Goal: Task Accomplishment & Management: Manage account settings

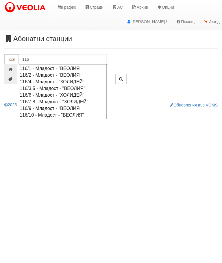
click at [61, 87] on div "116/3,5 - Младост - "ВЕОЛИЯ"" at bounding box center [63, 88] width 86 height 7
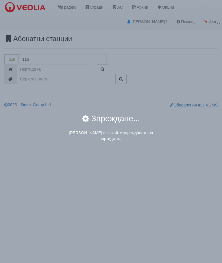
type input "116/3,5 - Младост - "ВЕОЛИЯ""
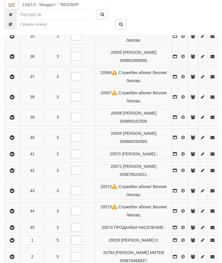
scroll to position [219, 0]
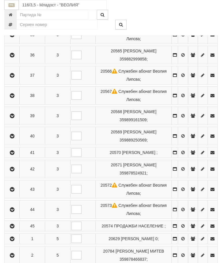
click at [14, 171] on icon "button" at bounding box center [12, 169] width 7 height 4
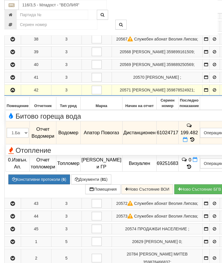
click at [89, 184] on button "Документи ( 81 )" at bounding box center [91, 179] width 40 height 10
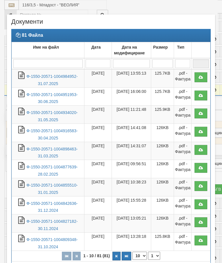
click at [59, 76] on link "Ф-1550-20571-1004984952-31.07.2025" at bounding box center [51, 80] width 51 height 12
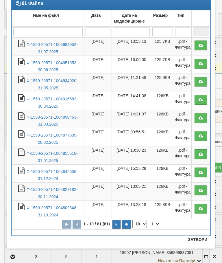
scroll to position [32, 0]
click at [196, 239] on button "Затвори" at bounding box center [197, 239] width 26 height 9
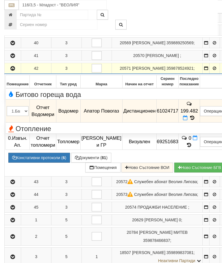
click at [187, 120] on icon at bounding box center [185, 117] width 5 height 5
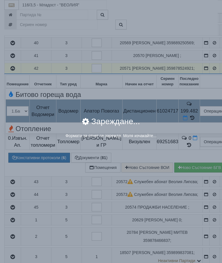
select select "8ac75930-9bfd-e511-80be-8d5a1dced85a"
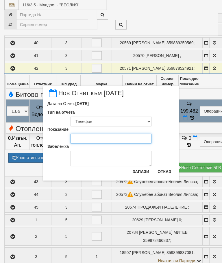
click at [88, 136] on input "Показание" at bounding box center [110, 138] width 81 height 10
click at [204, 20] on div "× Нов Отчет към 29/08/2025 Дата на Отчет: 29/08/2025 Тип на отчета Визуален Тел…" at bounding box center [111, 90] width 217 height 180
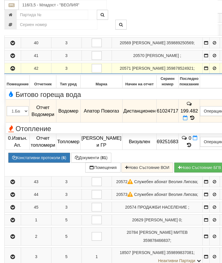
click at [187, 120] on icon at bounding box center [185, 117] width 5 height 5
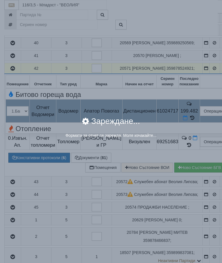
select select "8ac75930-9bfd-e511-80be-8d5a1dced85a"
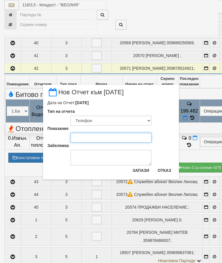
click at [86, 137] on input "Показание" at bounding box center [110, 138] width 81 height 10
type input "209.549"
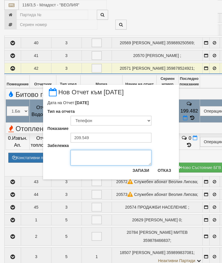
click at [78, 156] on textarea "Забележка" at bounding box center [110, 158] width 81 height 16
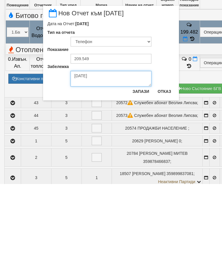
type textarea "11.09.2025"
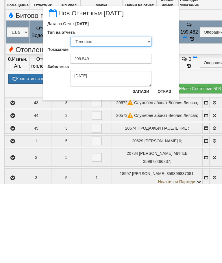
click at [90, 116] on select "Визуален Телефон Бележка Неосигурен достъп Самоотчет Служебно Дистанционен" at bounding box center [110, 121] width 81 height 10
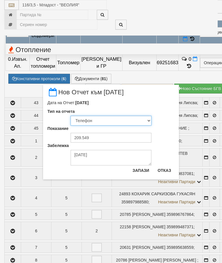
select select "89c75930-9bfd-e511-80be-8d5a1dced85a"
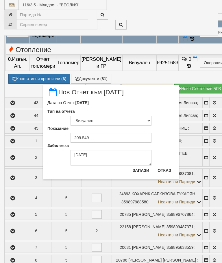
click at [141, 168] on button "Запази" at bounding box center [141, 169] width 24 height 9
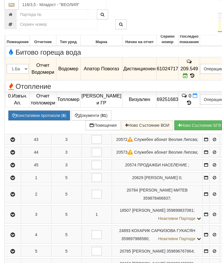
scroll to position [282, 0]
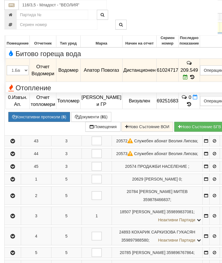
click at [9, 32] on button "button" at bounding box center [12, 27] width 14 height 9
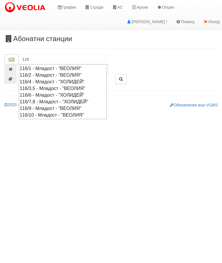
click at [74, 85] on div "116/3,5 - Младост - "ВЕОЛИЯ"" at bounding box center [63, 88] width 86 height 7
type input "116/3,5 - Младост - "ВЕОЛИЯ""
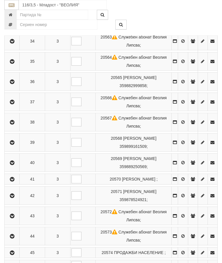
scroll to position [196, 0]
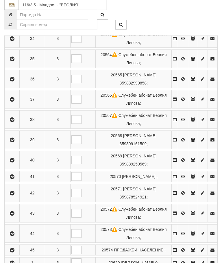
click at [8, 158] on button "button" at bounding box center [11, 159] width 13 height 9
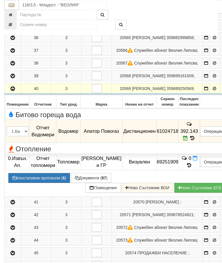
click at [8, 93] on button "button" at bounding box center [12, 88] width 14 height 9
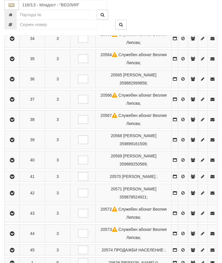
click at [10, 195] on icon "button" at bounding box center [12, 193] width 7 height 4
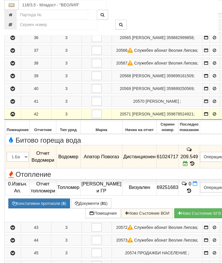
click at [13, 116] on icon "button" at bounding box center [12, 114] width 7 height 4
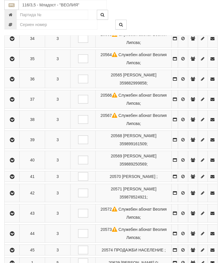
click at [13, 197] on button "button" at bounding box center [11, 192] width 13 height 9
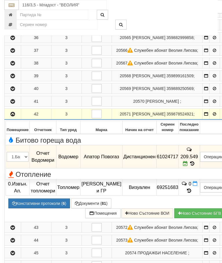
click at [200, 168] on td "209.549" at bounding box center [188, 156] width 21 height 23
click at [196, 166] on icon at bounding box center [192, 163] width 6 height 5
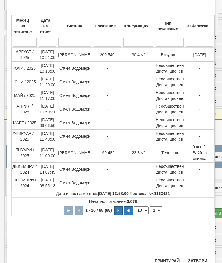
scroll to position [175, 0]
click at [200, 256] on button "Затвори" at bounding box center [197, 260] width 26 height 9
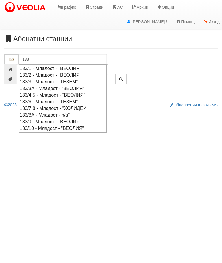
click at [89, 92] on div "133/4,5 - Младост - "ВЕОЛИЯ"" at bounding box center [63, 95] width 86 height 7
type input "133/4,5 - Младост - "ВЕОЛИЯ""
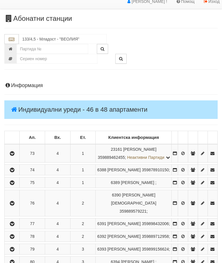
scroll to position [20, 0]
click at [10, 174] on button "button" at bounding box center [11, 169] width 13 height 9
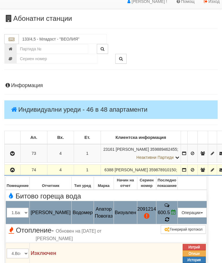
click at [169, 222] on icon at bounding box center [166, 218] width 5 height 5
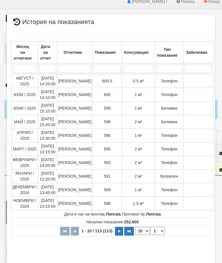
select select "10"
select select "1"
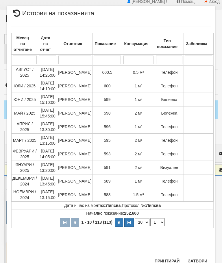
scroll to position [436, 0]
click at [198, 259] on button "Затвори" at bounding box center [197, 260] width 26 height 9
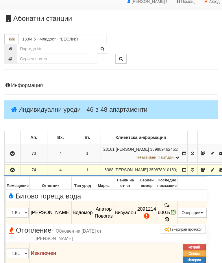
click at [14, 172] on icon "button" at bounding box center [12, 170] width 7 height 4
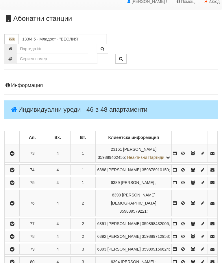
click at [9, 157] on button "button" at bounding box center [11, 153] width 13 height 9
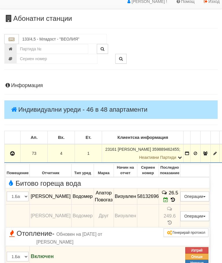
click at [14, 155] on icon "button" at bounding box center [12, 153] width 7 height 4
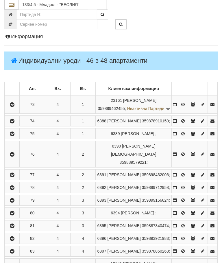
scroll to position [69, 0]
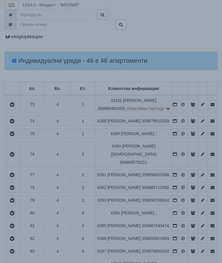
click at [182, 133] on div "Данните за апартамента се зареждат. Моля изчакайте..." at bounding box center [110, 133] width 239 height 7
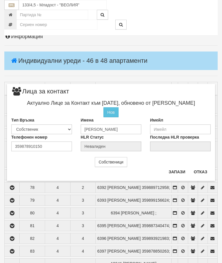
click at [205, 172] on button "Отказ" at bounding box center [200, 171] width 21 height 9
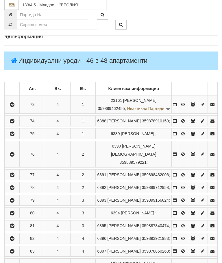
click at [16, 136] on icon "button" at bounding box center [12, 134] width 7 height 4
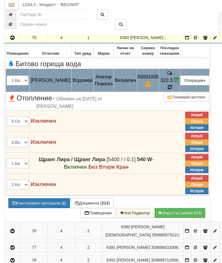
scroll to position [165, 0]
click at [180, 92] on td "322.3" at bounding box center [169, 80] width 21 height 23
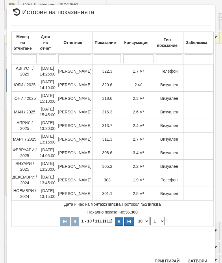
scroll to position [407, 0]
click at [199, 258] on button "Затвори" at bounding box center [197, 260] width 26 height 9
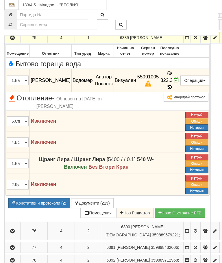
click at [12, 40] on icon "button" at bounding box center [12, 38] width 7 height 4
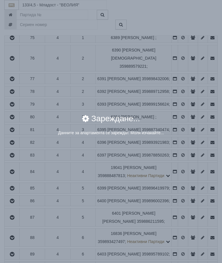
click at [184, 55] on div "× Зареждане... Данните за апартамента се зареждат. Моля изчакайте..." at bounding box center [111, 72] width 217 height 145
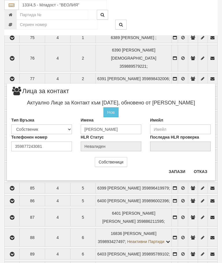
click at [205, 172] on button "Отказ" at bounding box center [200, 171] width 21 height 9
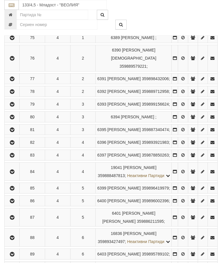
click at [13, 94] on icon "button" at bounding box center [12, 92] width 7 height 4
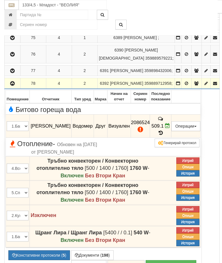
click at [164, 135] on span at bounding box center [160, 132] width 6 height 5
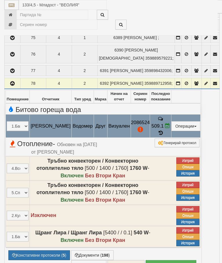
select select "10"
select select "1"
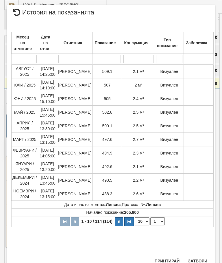
scroll to position [425, 0]
click at [198, 260] on button "Затвори" at bounding box center [197, 260] width 26 height 9
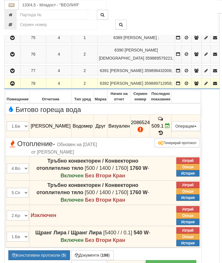
click at [12, 85] on icon "button" at bounding box center [12, 83] width 7 height 4
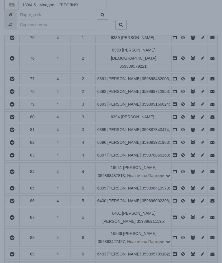
click at [181, 118] on div "Зареждане..." at bounding box center [110, 121] width 239 height 18
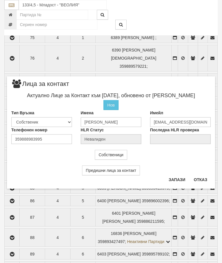
click at [204, 174] on div "Предишни лица за контакт" at bounding box center [111, 167] width 208 height 16
click at [198, 182] on button "Отказ" at bounding box center [200, 179] width 21 height 9
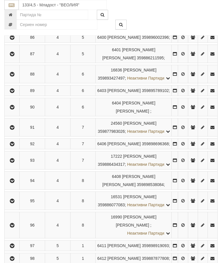
scroll to position [335, 0]
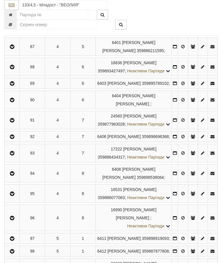
click at [14, 69] on icon "button" at bounding box center [12, 67] width 7 height 4
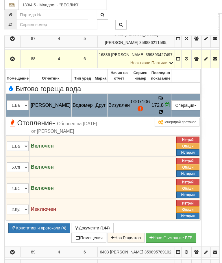
click at [163, 115] on icon at bounding box center [160, 112] width 5 height 6
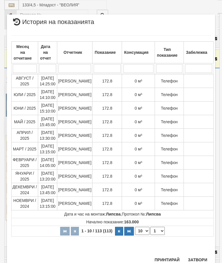
click at [202, 253] on div "Месец на отчитане Дата на отчет Отчетник Показание Консумация Тип показание Заб…" at bounding box center [110, 141] width 199 height 224
click at [198, 256] on button "Затвори" at bounding box center [197, 259] width 26 height 9
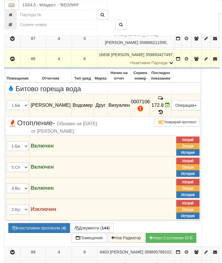
click at [10, 63] on button "button" at bounding box center [12, 58] width 14 height 9
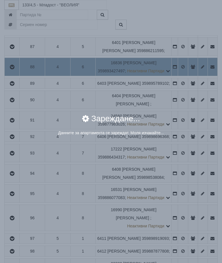
click at [198, 161] on div "× Зареждане... Данните за апартамента се зареждат. Моля изчакайте..." at bounding box center [111, 131] width 222 height 263
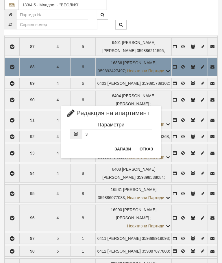
click at [146, 151] on button "Отказ" at bounding box center [146, 148] width 21 height 9
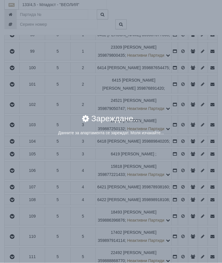
scroll to position [551, 0]
click at [183, 184] on div "× Зареждане... Данните за апартамента се зареждат. Моля изчакайте..." at bounding box center [111, 131] width 222 height 263
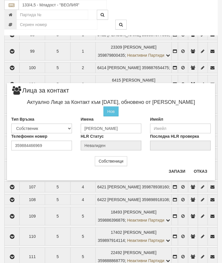
click at [202, 171] on button "Отказ" at bounding box center [200, 170] width 21 height 9
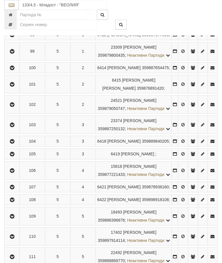
click at [16, 37] on icon "button" at bounding box center [12, 35] width 7 height 4
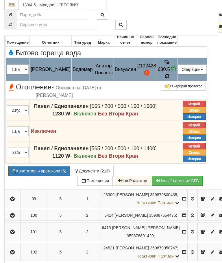
click at [169, 79] on icon at bounding box center [167, 76] width 4 height 5
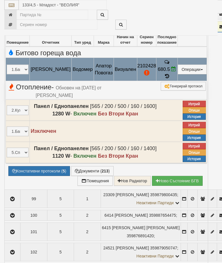
select select "10"
select select "1"
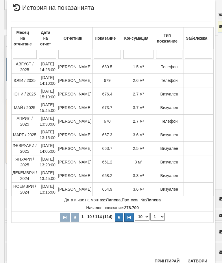
scroll to position [338, 0]
click at [200, 260] on button "Затвори" at bounding box center [197, 260] width 26 height 9
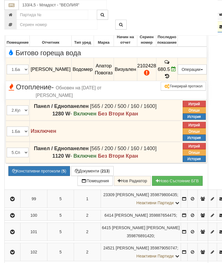
click at [11, 31] on button "button" at bounding box center [12, 26] width 14 height 9
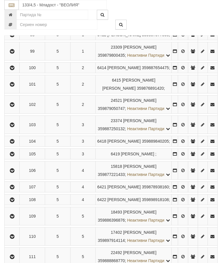
click at [14, 37] on icon "button" at bounding box center [12, 35] width 7 height 4
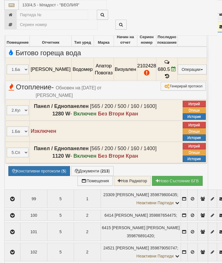
select select "10"
select select "1"
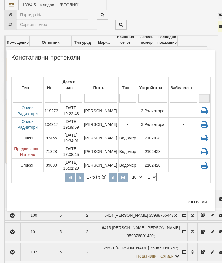
click at [200, 199] on button "Затвори" at bounding box center [197, 201] width 26 height 9
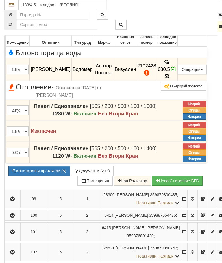
click at [15, 31] on button "button" at bounding box center [12, 26] width 14 height 9
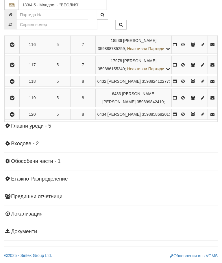
scroll to position [917, 0]
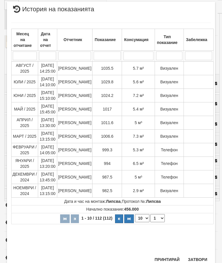
scroll to position [385, 0]
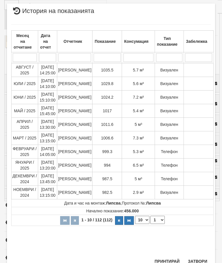
click at [200, 259] on button "Затвори" at bounding box center [197, 260] width 26 height 9
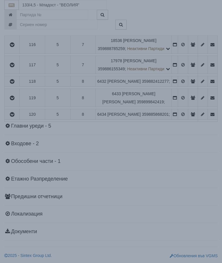
click at [185, 170] on div "× Зареждане... Данните за апартамента се зареждат. Моля изчакайте..." at bounding box center [111, 131] width 222 height 263
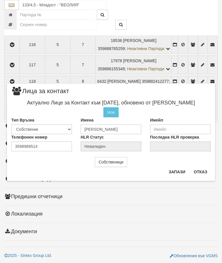
click at [200, 173] on button "Отказ" at bounding box center [200, 171] width 21 height 9
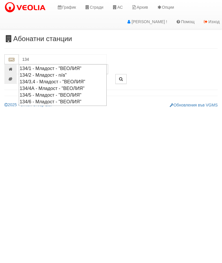
click at [75, 99] on div "134/6 - Младост - "ВЕОЛИЯ"" at bounding box center [63, 101] width 86 height 7
type input "134/6 - Младост - "ВЕОЛИЯ""
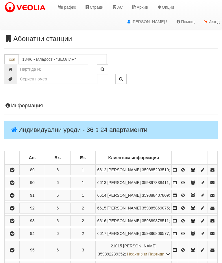
click at [14, 169] on button "button" at bounding box center [11, 169] width 13 height 9
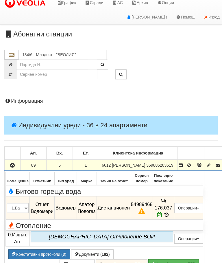
scroll to position [92, 0]
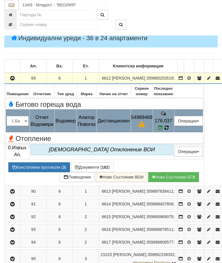
click at [169, 128] on icon at bounding box center [166, 127] width 4 height 5
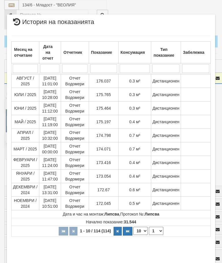
select select "10"
select select "1"
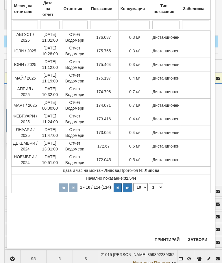
scroll to position [202, 0]
click at [199, 235] on button "Затвори" at bounding box center [197, 239] width 26 height 9
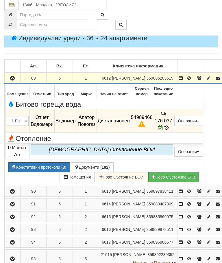
click at [12, 80] on icon "button" at bounding box center [12, 78] width 7 height 4
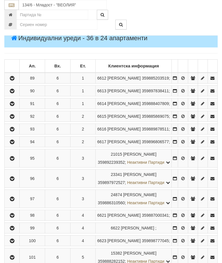
click at [14, 93] on icon "button" at bounding box center [12, 91] width 7 height 4
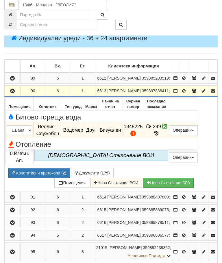
click at [11, 93] on icon "button" at bounding box center [12, 91] width 7 height 4
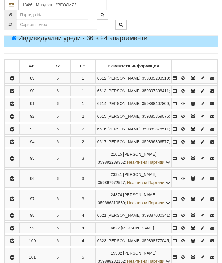
click at [14, 106] on icon "button" at bounding box center [12, 104] width 7 height 4
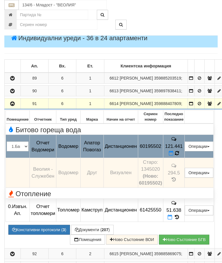
click at [179, 155] on icon at bounding box center [177, 152] width 4 height 5
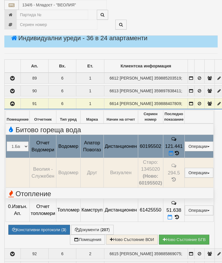
select select "10"
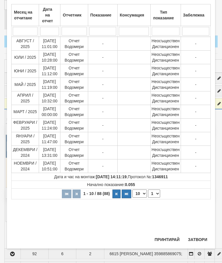
scroll to position [248, 0]
click at [155, 194] on select "1 2 3 4 5 6 7 8 9" at bounding box center [154, 193] width 12 height 8
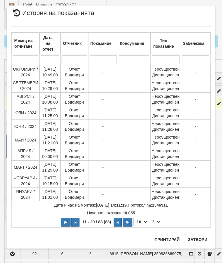
scroll to position [0, 0]
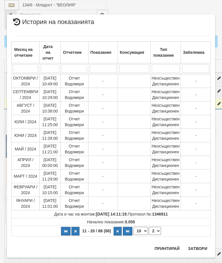
click at [159, 230] on select "1 2 3 4 5 6 7 8 9" at bounding box center [155, 230] width 12 height 8
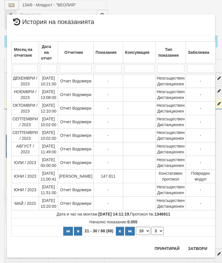
click at [158, 229] on select "1 2 3 4 5 6 7 8 9" at bounding box center [157, 230] width 12 height 8
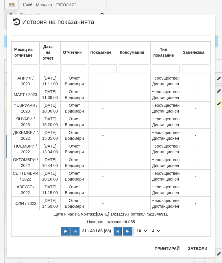
click at [159, 228] on select "1 2 3 4 5 6 7 8 9" at bounding box center [155, 230] width 12 height 8
select select "5"
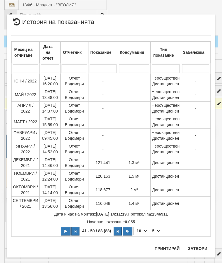
click at [198, 245] on button "Затвори" at bounding box center [197, 247] width 26 height 9
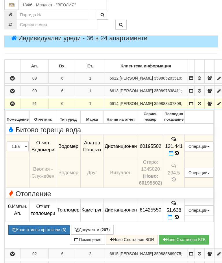
click at [14, 108] on button "button" at bounding box center [12, 103] width 14 height 9
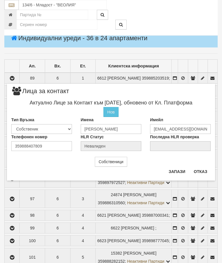
click at [202, 173] on button "Отказ" at bounding box center [200, 171] width 21 height 9
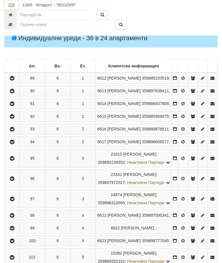
click at [16, 118] on icon "button" at bounding box center [12, 116] width 7 height 4
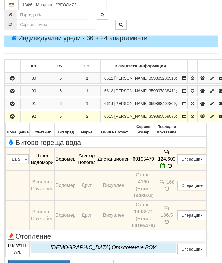
click at [12, 120] on button "button" at bounding box center [12, 116] width 14 height 9
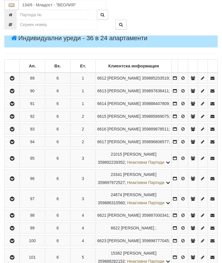
click at [14, 131] on icon "button" at bounding box center [12, 129] width 7 height 4
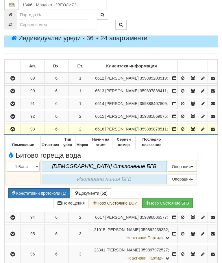
click at [14, 131] on icon "button" at bounding box center [12, 129] width 7 height 4
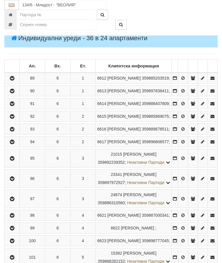
click at [14, 144] on icon "button" at bounding box center [12, 142] width 7 height 4
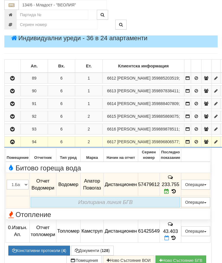
click at [14, 144] on icon "button" at bounding box center [12, 142] width 7 height 4
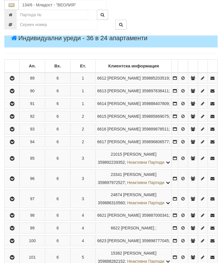
click at [13, 160] on icon "button" at bounding box center [12, 158] width 7 height 4
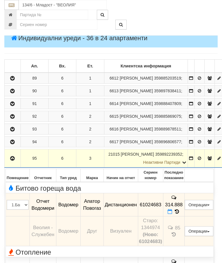
click at [180, 214] on icon at bounding box center [177, 211] width 6 height 5
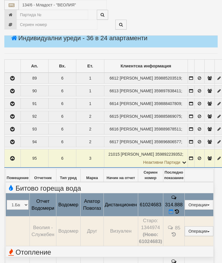
select select "10"
select select "1"
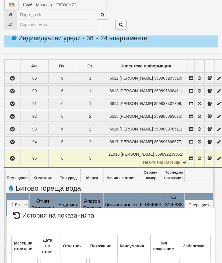
click at [141, 176] on div "× История на показанията Месец на отчитане Дата на отчет Отчетник Показание Кон…" at bounding box center [111, 247] width 217 height 494
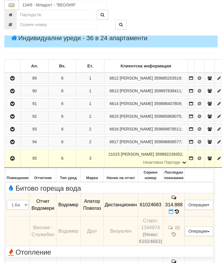
click at [179, 214] on icon at bounding box center [177, 211] width 4 height 5
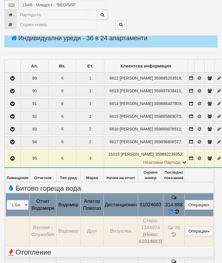
select select "10"
select select "1"
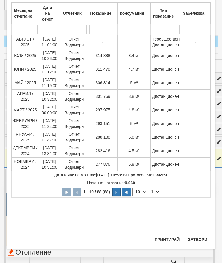
scroll to position [223, 0]
click at [198, 236] on button "Затвори" at bounding box center [197, 239] width 26 height 9
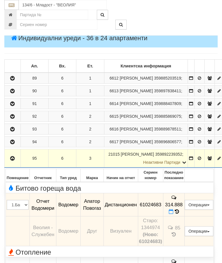
click at [13, 160] on icon "button" at bounding box center [12, 158] width 7 height 4
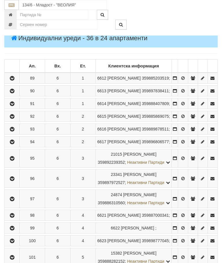
click at [11, 181] on icon "button" at bounding box center [12, 178] width 7 height 4
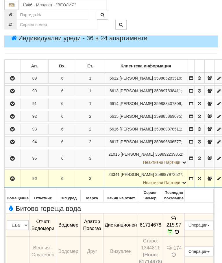
click at [14, 181] on icon "button" at bounding box center [12, 178] width 7 height 4
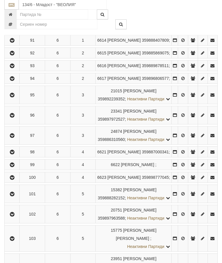
click at [14, 138] on icon "button" at bounding box center [12, 136] width 7 height 4
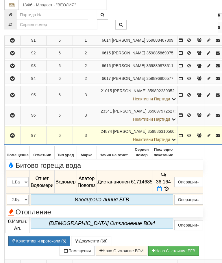
click at [170, 191] on icon at bounding box center [166, 188] width 6 height 5
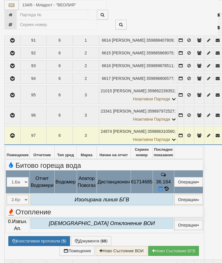
select select "10"
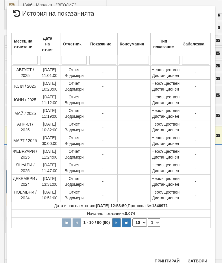
scroll to position [343, 0]
click at [157, 222] on select "1 2 3 4 5 6 7 8 9" at bounding box center [154, 222] width 12 height 8
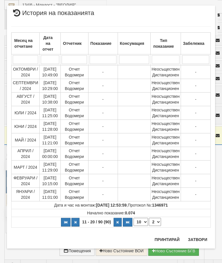
scroll to position [0, 0]
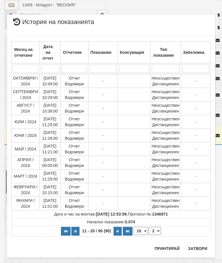
click at [158, 231] on select "1 2 3 4 5 6 7 8 9" at bounding box center [155, 230] width 12 height 8
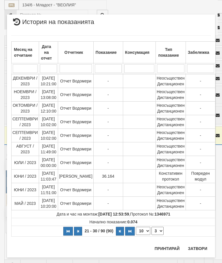
click at [159, 230] on select "1 2 3 4 5 6 7 8 9" at bounding box center [157, 230] width 12 height 8
select select "4"
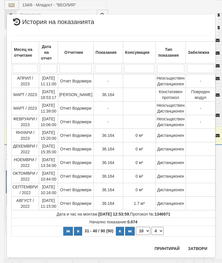
click at [198, 247] on button "Затвори" at bounding box center [197, 247] width 26 height 9
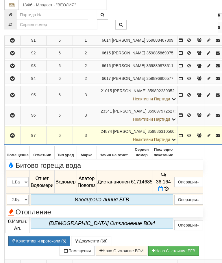
click at [16, 137] on icon "button" at bounding box center [12, 135] width 7 height 4
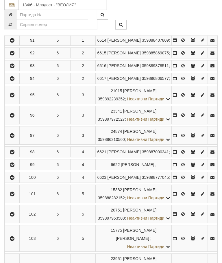
click at [12, 154] on icon "button" at bounding box center [12, 152] width 7 height 4
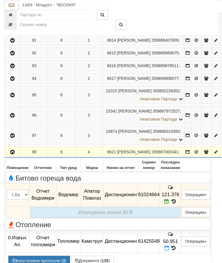
click at [11, 154] on icon "button" at bounding box center [12, 152] width 7 height 4
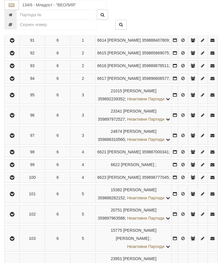
click at [18, 169] on button "button" at bounding box center [11, 164] width 13 height 9
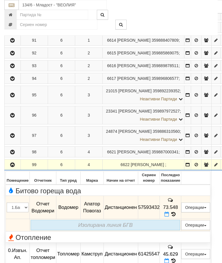
click at [176, 217] on span at bounding box center [173, 213] width 6 height 5
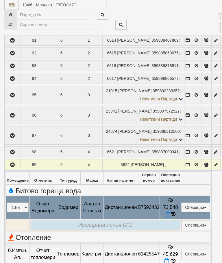
select select "10"
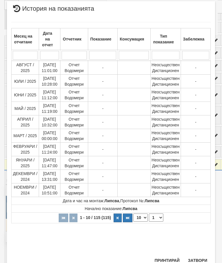
click at [157, 219] on select "1 2 3 4 5 6 7 8 9 10 11 12" at bounding box center [156, 217] width 14 height 8
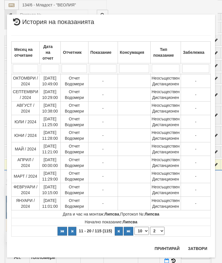
click at [159, 232] on select "1 2 3 4 5 6 7 8 9 10 11 12" at bounding box center [157, 230] width 14 height 8
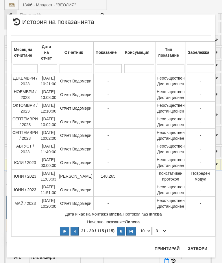
click at [163, 229] on select "1 2 3 4 5 6 7 8 9 10 11 12" at bounding box center [159, 230] width 14 height 8
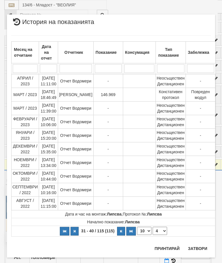
click at [160, 230] on select "1 2 3 4 5 6 7 8 9 10 11 12" at bounding box center [159, 230] width 14 height 8
select select "3"
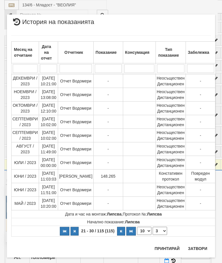
click at [197, 250] on button "Затвори" at bounding box center [197, 247] width 26 height 9
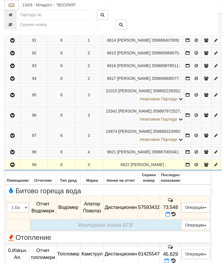
click at [14, 167] on icon "button" at bounding box center [12, 165] width 7 height 4
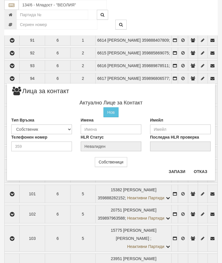
click at [200, 174] on button "Отказ" at bounding box center [200, 171] width 21 height 9
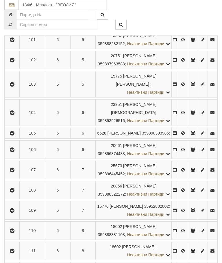
scroll to position [341, 0]
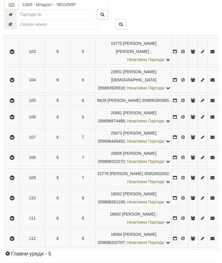
click at [13, 82] on icon "button" at bounding box center [12, 80] width 7 height 4
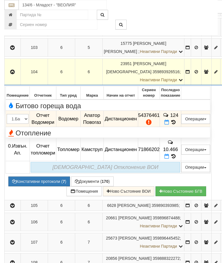
click at [176, 124] on icon at bounding box center [173, 122] width 6 height 5
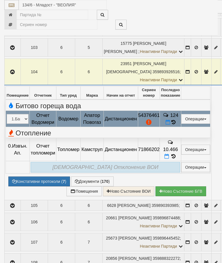
select select "10"
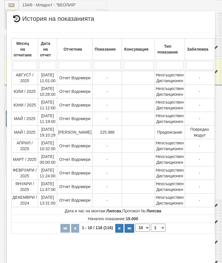
scroll to position [440, 0]
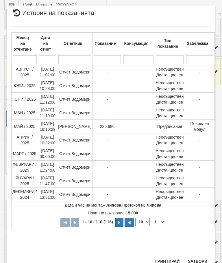
click at [159, 219] on select "1 2 3 4 5 6 7 8 9 10 11 12" at bounding box center [158, 221] width 14 height 8
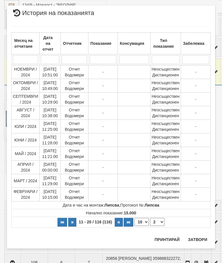
scroll to position [0, 0]
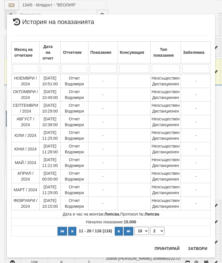
click at [161, 230] on select "1 2 3 4 5 6 7 8 9 10 11 12" at bounding box center [157, 230] width 14 height 8
select select "3"
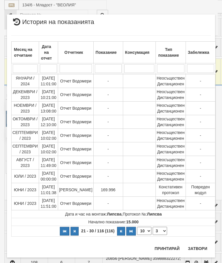
click at [198, 245] on button "Затвори" at bounding box center [197, 247] width 26 height 9
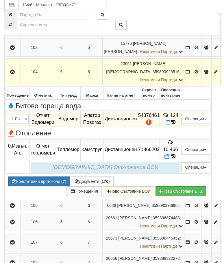
click at [0, 0] on button "Редакция / Протокол" at bounding box center [0, 0] width 0 height 0
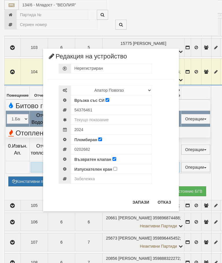
click at [166, 200] on button "Отказ" at bounding box center [164, 201] width 21 height 9
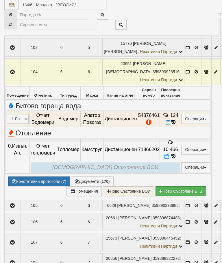
select select "10"
select select "1"
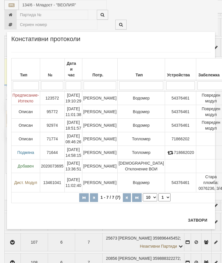
click at [193, 221] on button "Затвори" at bounding box center [197, 219] width 26 height 9
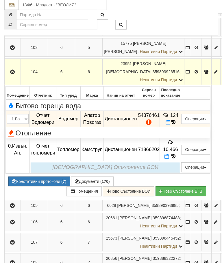
click at [12, 74] on icon "button" at bounding box center [12, 72] width 7 height 4
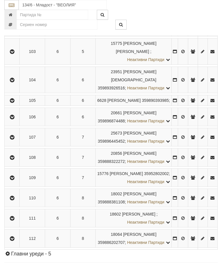
click at [14, 119] on icon "button" at bounding box center [12, 117] width 7 height 4
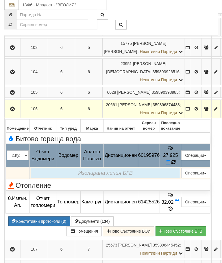
click at [176, 165] on icon at bounding box center [173, 161] width 5 height 5
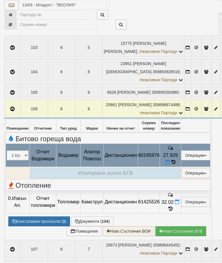
select select "10"
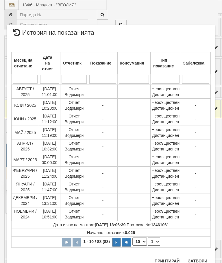
scroll to position [543, 0]
click at [157, 242] on select "1 2 3 4 5 6 7 8 9" at bounding box center [154, 241] width 12 height 8
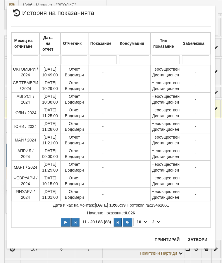
scroll to position [0, 0]
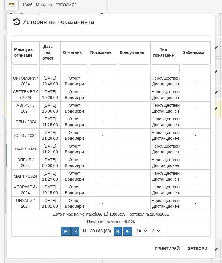
click at [159, 230] on select "1 2 3 4 5 6 7 8 9" at bounding box center [155, 230] width 12 height 8
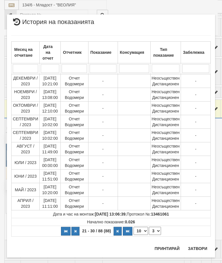
click at [157, 230] on select "1 2 3 4 5 6 7 8 9" at bounding box center [155, 230] width 12 height 8
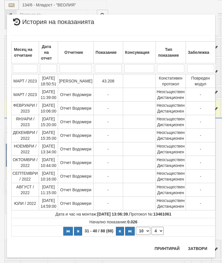
click at [157, 230] on select "1 2 3 4 5 6 7 8 9" at bounding box center [157, 230] width 12 height 8
select select "5"
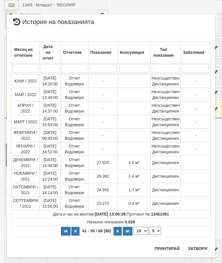
click at [196, 247] on button "Затвори" at bounding box center [197, 247] width 26 height 9
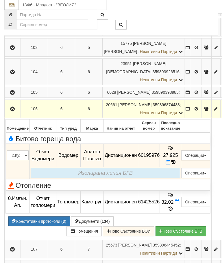
click at [11, 111] on icon "button" at bounding box center [12, 109] width 7 height 4
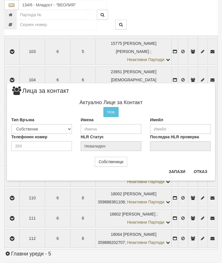
click at [201, 169] on button "Отказ" at bounding box center [200, 171] width 21 height 9
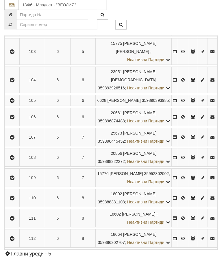
click at [16, 119] on icon "button" at bounding box center [12, 117] width 7 height 4
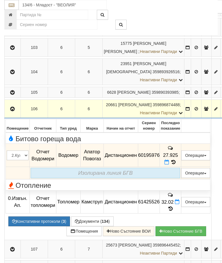
click at [15, 111] on icon "button" at bounding box center [12, 109] width 7 height 4
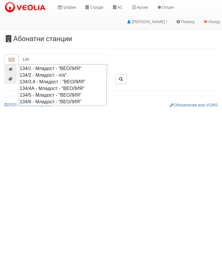
click at [58, 92] on div "134/5 - Младост - "ВЕОЛИЯ"" at bounding box center [63, 95] width 86 height 7
type input "134/5 - Младост - "ВЕОЛИЯ""
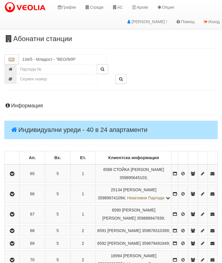
click at [18, 172] on button "button" at bounding box center [11, 173] width 13 height 9
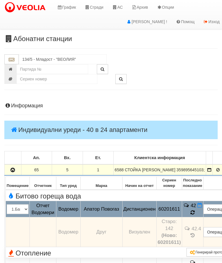
click at [195, 215] on icon at bounding box center [192, 212] width 4 height 5
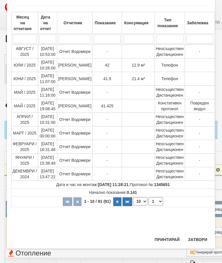
scroll to position [369, 0]
click at [200, 240] on button "Затвори" at bounding box center [197, 239] width 26 height 9
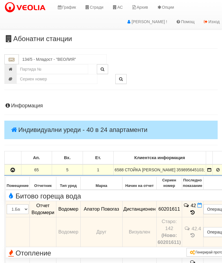
click at [11, 172] on icon "button" at bounding box center [12, 170] width 7 height 4
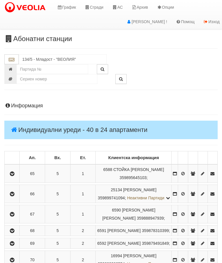
click at [15, 196] on icon "button" at bounding box center [12, 194] width 7 height 4
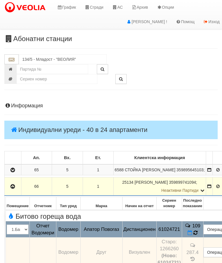
click at [198, 235] on icon at bounding box center [195, 232] width 4 height 5
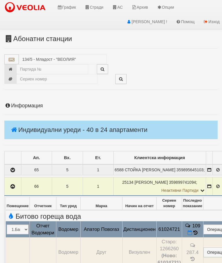
select select "10"
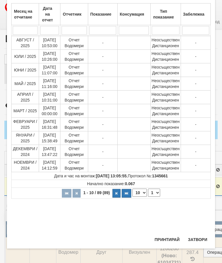
scroll to position [239, 0]
click at [158, 192] on select "1 2 3 4 5 6 7 8 9" at bounding box center [154, 192] width 12 height 8
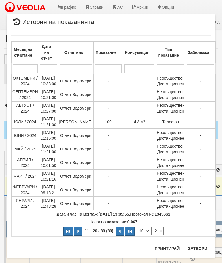
scroll to position [0, 0]
click at [159, 231] on select "1 2 3 4 5 6 7 8 9" at bounding box center [157, 230] width 12 height 8
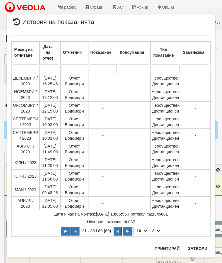
click at [156, 231] on select "1 2 3 4 5 6 7 8 9" at bounding box center [155, 230] width 12 height 8
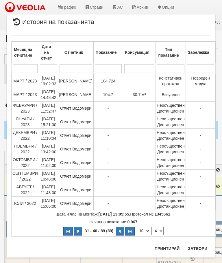
click at [158, 230] on select "1 2 3 4 5 6 7 8 9" at bounding box center [157, 230] width 12 height 8
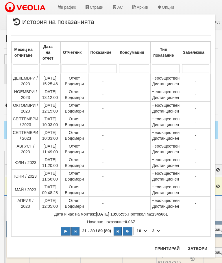
click at [156, 233] on select "1 2 3 4 5 6 7 8 9" at bounding box center [155, 230] width 12 height 8
select select "2"
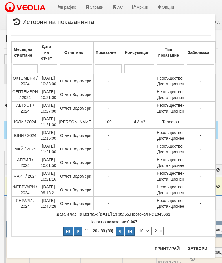
click at [198, 247] on button "Затвори" at bounding box center [197, 247] width 26 height 9
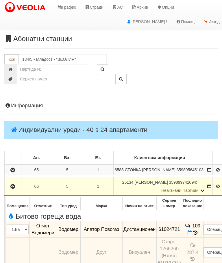
click at [10, 188] on icon "button" at bounding box center [12, 186] width 7 height 4
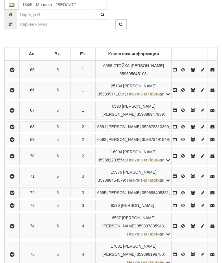
scroll to position [104, 0]
click at [16, 112] on icon "button" at bounding box center [12, 110] width 7 height 4
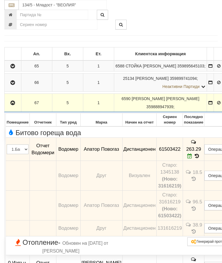
click at [13, 105] on icon "button" at bounding box center [12, 103] width 7 height 4
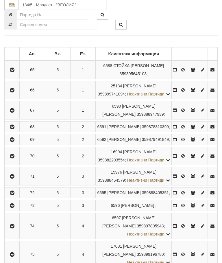
click at [12, 131] on button "button" at bounding box center [11, 126] width 13 height 9
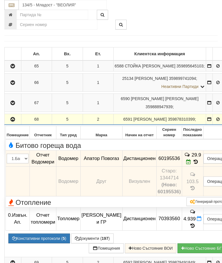
click at [12, 123] on button "button" at bounding box center [12, 119] width 15 height 9
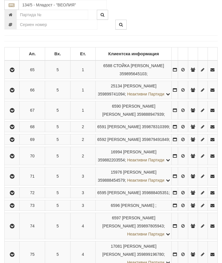
click at [18, 144] on button "button" at bounding box center [11, 139] width 13 height 9
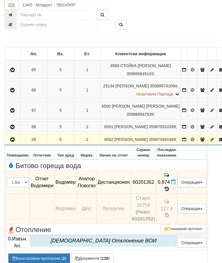
click at [12, 142] on icon "button" at bounding box center [12, 139] width 7 height 4
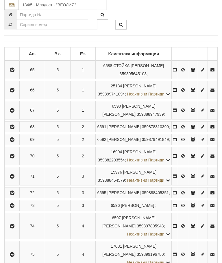
click at [15, 158] on icon "button" at bounding box center [12, 156] width 7 height 4
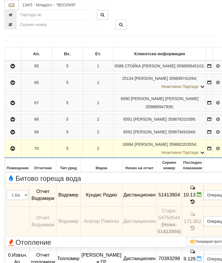
click at [10, 150] on icon "button" at bounding box center [12, 148] width 7 height 4
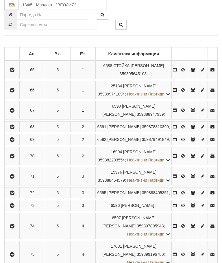
click at [15, 178] on icon "button" at bounding box center [12, 176] width 7 height 4
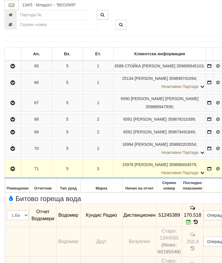
click at [14, 171] on icon "button" at bounding box center [12, 169] width 7 height 4
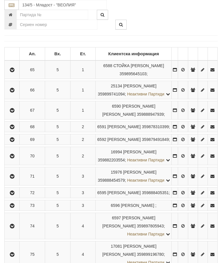
click at [16, 195] on icon "button" at bounding box center [12, 193] width 7 height 4
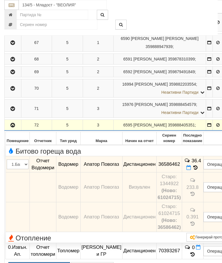
scroll to position [163, 0]
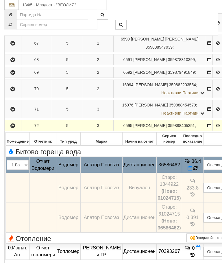
click at [197, 170] on icon at bounding box center [195, 167] width 4 height 5
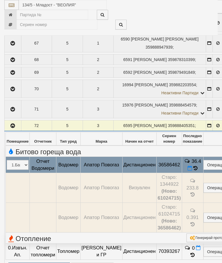
select select "10"
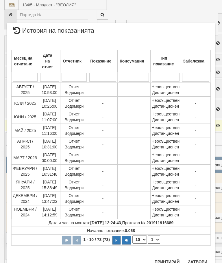
scroll to position [412, 0]
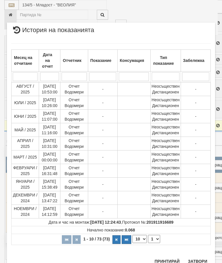
click at [155, 240] on select "1 2 3 4 5 6 7 8" at bounding box center [154, 239] width 12 height 8
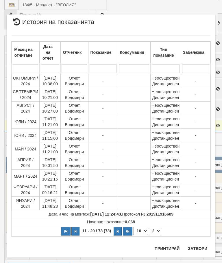
scroll to position [0, 0]
click at [157, 233] on select "1 2 3 4 5 6 7 8" at bounding box center [155, 230] width 12 height 8
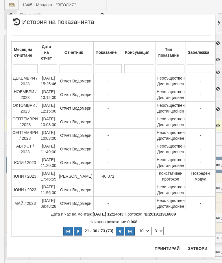
click at [158, 229] on select "1 2 3 4 5 6 7 8" at bounding box center [157, 230] width 12 height 8
select select "4"
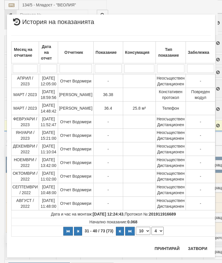
click at [199, 250] on button "Затвори" at bounding box center [197, 247] width 26 height 9
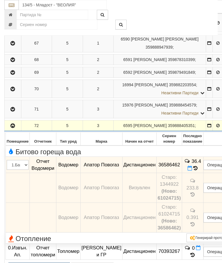
click at [12, 128] on icon "button" at bounding box center [12, 126] width 7 height 4
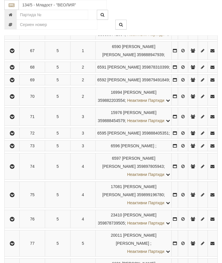
click at [14, 148] on icon "button" at bounding box center [12, 146] width 7 height 4
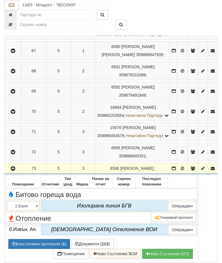
click at [11, 170] on icon "button" at bounding box center [13, 168] width 7 height 4
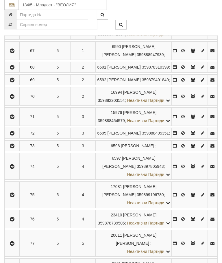
click at [16, 168] on icon "button" at bounding box center [12, 166] width 7 height 4
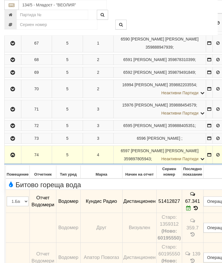
click at [13, 159] on button "button" at bounding box center [12, 154] width 15 height 9
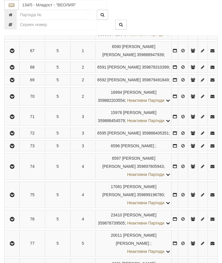
click at [14, 197] on icon "button" at bounding box center [12, 195] width 7 height 4
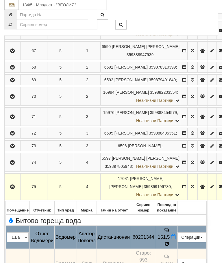
click at [169, 246] on icon at bounding box center [166, 243] width 4 height 5
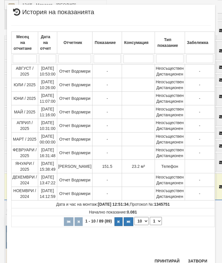
scroll to position [315, 0]
click at [195, 260] on button "Затвори" at bounding box center [197, 260] width 26 height 9
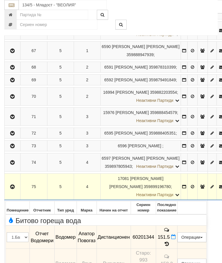
click at [12, 189] on icon "button" at bounding box center [12, 187] width 7 height 4
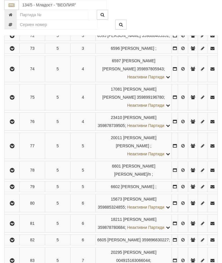
scroll to position [265, 0]
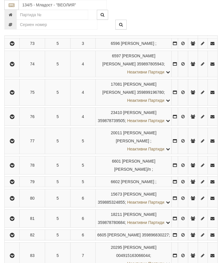
click at [16, 119] on icon "button" at bounding box center [12, 117] width 7 height 4
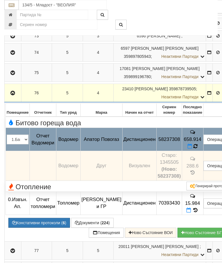
click at [197, 149] on span at bounding box center [195, 145] width 4 height 5
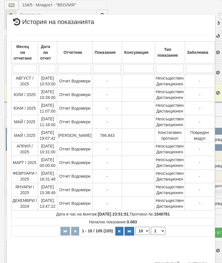
click at [161, 231] on select "1 2 3 4 5 6 7 8 9 10 11" at bounding box center [158, 230] width 14 height 8
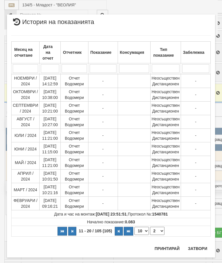
click at [157, 232] on select "1 2 3 4 5 6 7 8 9 10 11" at bounding box center [157, 230] width 14 height 8
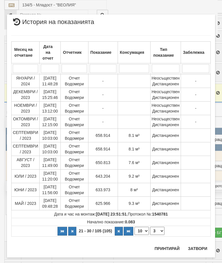
click at [158, 232] on select "1 2 3 4 5 6 7 8 9 10 11" at bounding box center [157, 230] width 14 height 8
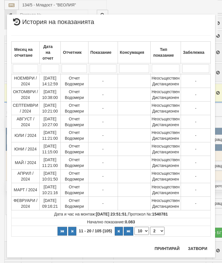
click at [157, 233] on select "1 2 3 4 5 6 7 8 9 10 11" at bounding box center [157, 230] width 14 height 8
select select "1"
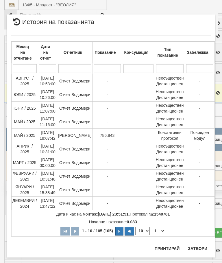
click at [198, 249] on button "Затвори" at bounding box center [197, 247] width 26 height 9
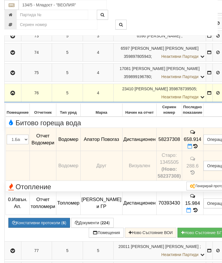
click at [198, 149] on icon at bounding box center [195, 145] width 5 height 5
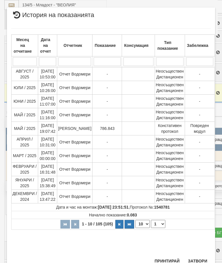
scroll to position [434, 0]
click at [202, 259] on button "Затвори" at bounding box center [197, 260] width 26 height 9
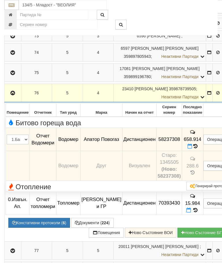
click at [13, 95] on icon "button" at bounding box center [12, 93] width 7 height 4
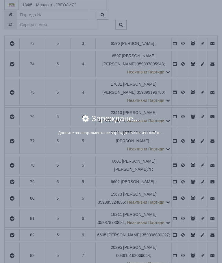
click at [186, 184] on div "× Зареждане... Данните за апартамента се зареждат. Моля изчакайте..." at bounding box center [111, 131] width 222 height 263
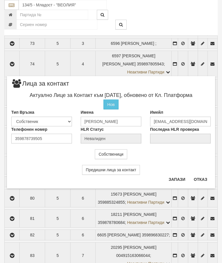
click at [199, 179] on button "Отказ" at bounding box center [200, 178] width 21 height 9
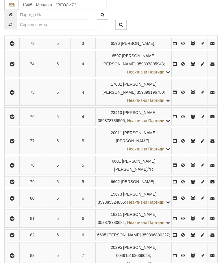
click at [14, 143] on icon "button" at bounding box center [12, 141] width 7 height 4
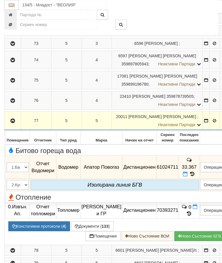
click at [195, 176] on icon at bounding box center [192, 173] width 6 height 5
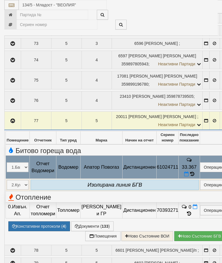
select select "10"
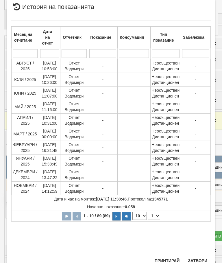
scroll to position [246, 0]
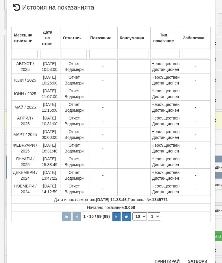
click at [152, 214] on select "1 2 3 4 5 6 7 8 9" at bounding box center [154, 216] width 12 height 8
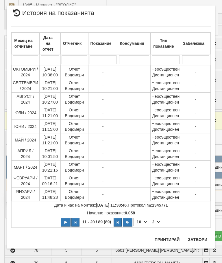
scroll to position [0, 0]
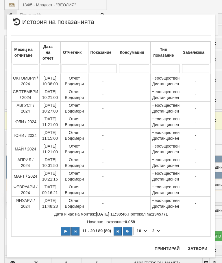
click at [157, 229] on select "1 2 3 4 5 6 7 8 9" at bounding box center [155, 230] width 12 height 8
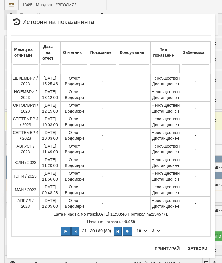
click at [159, 228] on select "1 2 3 4 5 6 7 8 9" at bounding box center [155, 230] width 12 height 8
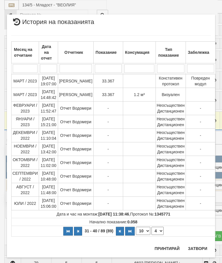
click at [156, 231] on select "1 2 3 4 5 6 7 8 9" at bounding box center [157, 230] width 12 height 8
select select "5"
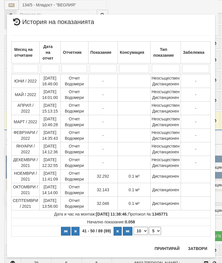
click at [202, 247] on button "Затвори" at bounding box center [197, 247] width 26 height 9
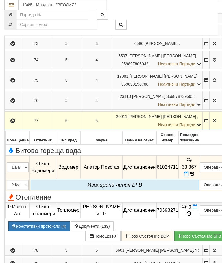
click at [13, 123] on icon "button" at bounding box center [12, 121] width 7 height 4
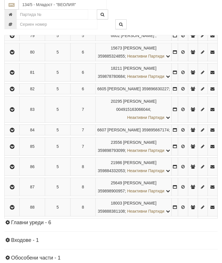
scroll to position [326, 0]
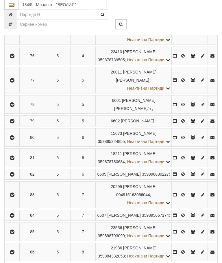
click at [14, 140] on icon "button" at bounding box center [12, 138] width 7 height 4
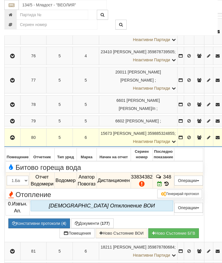
click at [43, 228] on button "Констативни протоколи ( 4 )" at bounding box center [39, 223] width 62 height 10
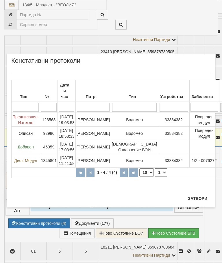
click at [198, 203] on button "Затвори" at bounding box center [197, 197] width 26 height 9
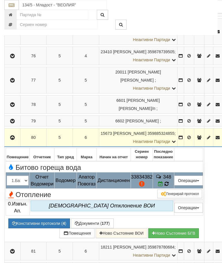
click at [169, 186] on icon at bounding box center [166, 183] width 5 height 5
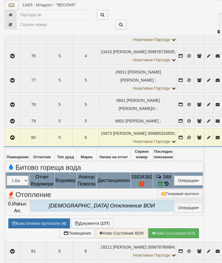
select select "10"
select select "1"
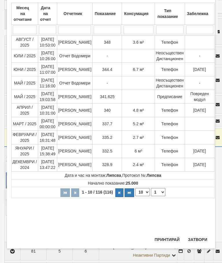
scroll to position [304, 0]
click at [195, 238] on button "Затвори" at bounding box center [197, 239] width 26 height 9
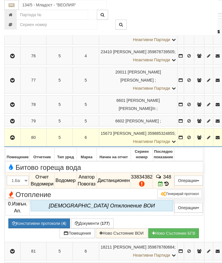
click at [18, 142] on button "button" at bounding box center [12, 137] width 14 height 9
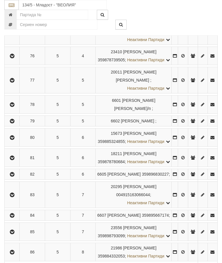
click at [14, 160] on icon "button" at bounding box center [12, 158] width 7 height 4
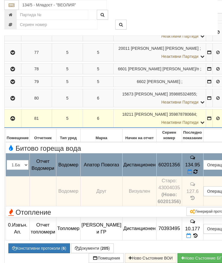
click at [198, 174] on icon at bounding box center [195, 171] width 4 height 5
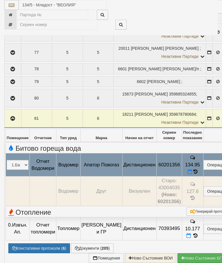
select select "10"
select select "1"
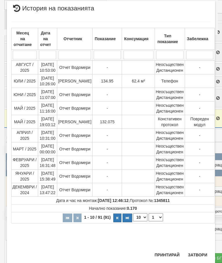
scroll to position [363, 0]
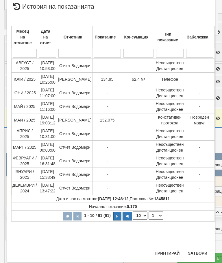
click at [196, 250] on button "Затвори" at bounding box center [197, 252] width 26 height 9
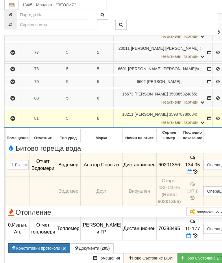
click at [13, 120] on icon "button" at bounding box center [12, 118] width 7 height 4
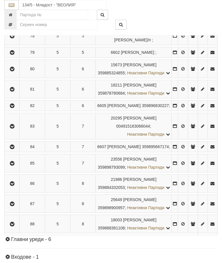
scroll to position [395, 0]
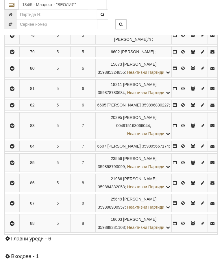
click at [17, 109] on button "button" at bounding box center [11, 105] width 13 height 9
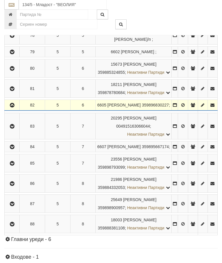
scroll to position [395, 0]
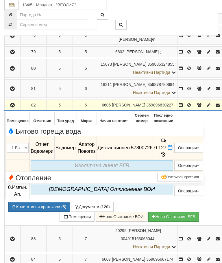
click at [14, 107] on icon "button" at bounding box center [12, 105] width 7 height 4
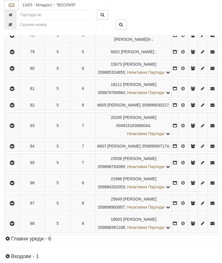
click at [17, 130] on button "button" at bounding box center [11, 125] width 13 height 9
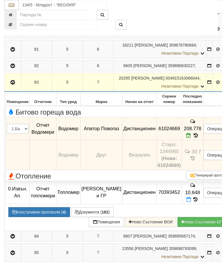
click at [12, 84] on icon "button" at bounding box center [12, 82] width 7 height 4
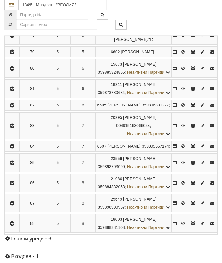
click at [16, 148] on icon "button" at bounding box center [12, 146] width 7 height 4
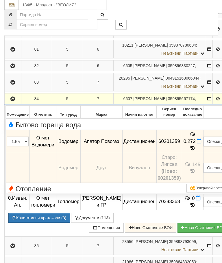
click at [12, 101] on icon "button" at bounding box center [12, 99] width 7 height 4
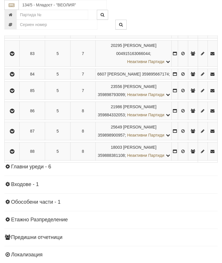
scroll to position [469, 0]
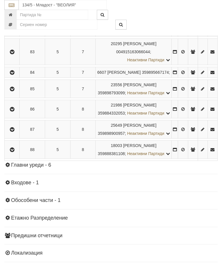
click at [16, 91] on icon "button" at bounding box center [12, 89] width 7 height 4
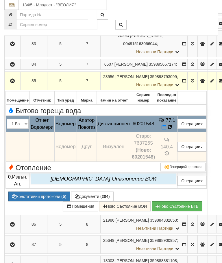
click at [172, 130] on icon at bounding box center [170, 126] width 4 height 5
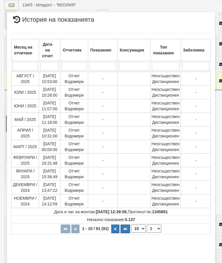
scroll to position [352, 0]
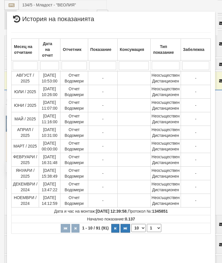
click at [156, 227] on select "1 2 3 4 5 6 7 8 9 10" at bounding box center [154, 228] width 14 height 8
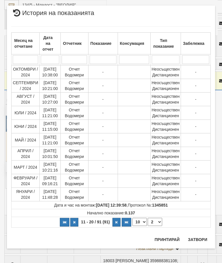
scroll to position [0, 0]
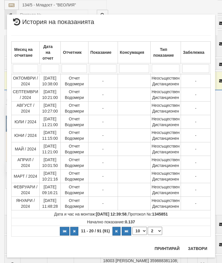
click at [159, 232] on select "1 2 3 4 5 6 7 8 9 10" at bounding box center [155, 230] width 14 height 8
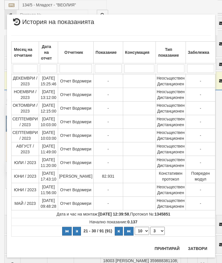
click at [157, 233] on select "1 2 3 4 5 6 7 8 9 10" at bounding box center [157, 230] width 14 height 8
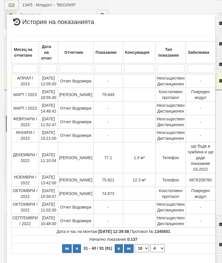
click at [154, 248] on select "1 2 3 4 5 6 7 8 9 10" at bounding box center [157, 248] width 14 height 8
select select "3"
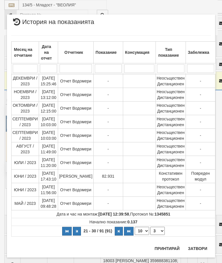
click at [201, 248] on button "Затвори" at bounding box center [197, 247] width 26 height 9
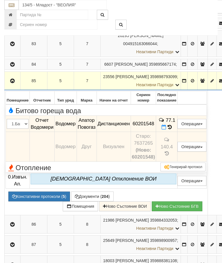
click at [11, 83] on icon "button" at bounding box center [12, 81] width 7 height 4
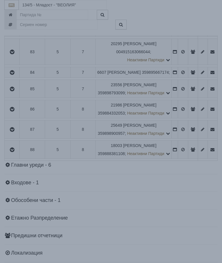
click at [181, 198] on div "× Зареждане... Данните за апартамента се зареждат. Моля изчакайте..." at bounding box center [111, 131] width 222 height 263
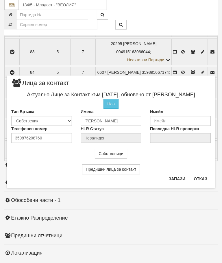
click at [204, 175] on button "Отказ" at bounding box center [200, 178] width 21 height 9
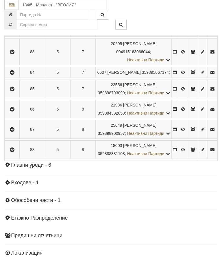
click at [16, 91] on icon "button" at bounding box center [12, 89] width 7 height 4
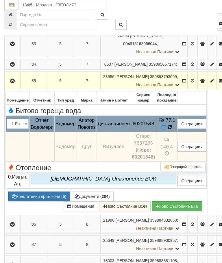
click at [177, 132] on td "77.1" at bounding box center [166, 124] width 21 height 16
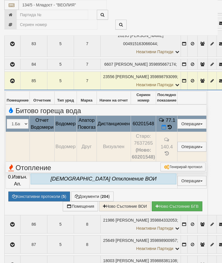
select select "10"
select select "1"
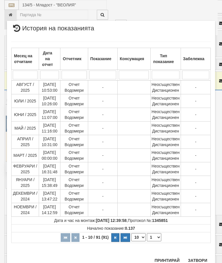
scroll to position [537, 0]
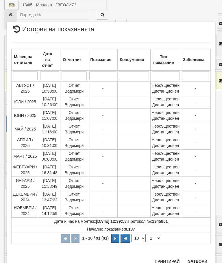
click at [196, 262] on button "Затвори" at bounding box center [197, 260] width 26 height 9
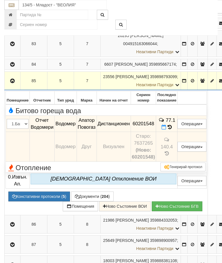
click at [15, 83] on icon "button" at bounding box center [12, 81] width 7 height 4
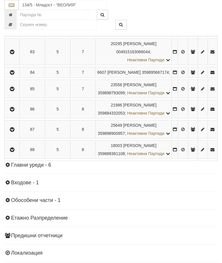
click at [15, 111] on icon "button" at bounding box center [12, 109] width 7 height 4
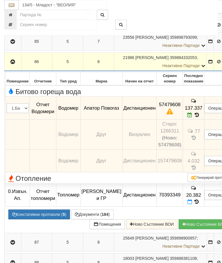
click at [71, 219] on button "Документи ( 184 )" at bounding box center [92, 214] width 42 height 10
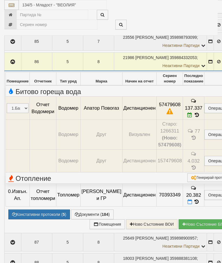
select select "10"
select select "1"
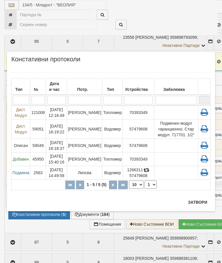
scroll to position [490, 0]
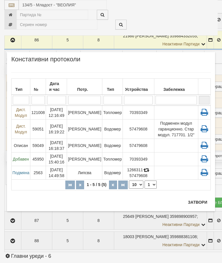
click at [202, 203] on button "Затвори" at bounding box center [197, 201] width 26 height 9
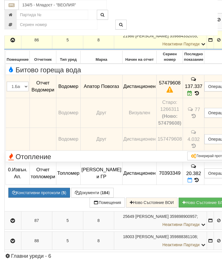
click at [71, 197] on button "Документи ( 184 )" at bounding box center [92, 192] width 42 height 10
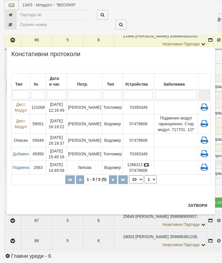
click at [102, 167] on td "Водомер" at bounding box center [112, 167] width 21 height 14
click at [201, 203] on button "Затвори" at bounding box center [197, 204] width 26 height 9
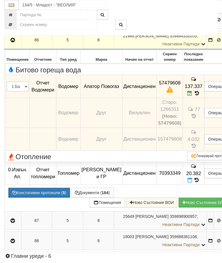
click at [12, 42] on icon "button" at bounding box center [12, 40] width 7 height 4
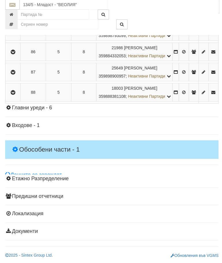
scroll to position [600, 0]
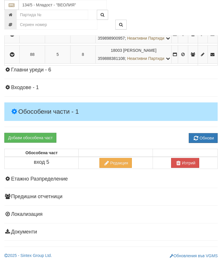
click at [14, 36] on icon "button" at bounding box center [12, 34] width 7 height 4
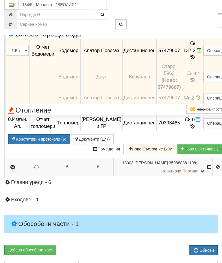
scroll to position [546, 0]
click at [203, 62] on td "137.2" at bounding box center [192, 50] width 21 height 23
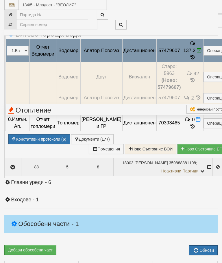
select select "10"
select select "1"
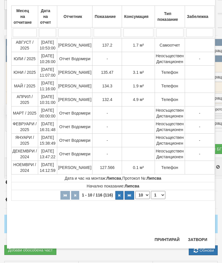
scroll to position [36, 0]
click at [201, 239] on button "Затвори" at bounding box center [197, 239] width 26 height 9
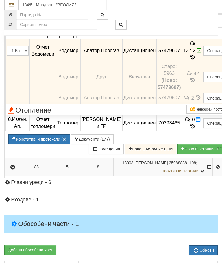
click at [7, 8] on button "button" at bounding box center [12, 4] width 15 height 9
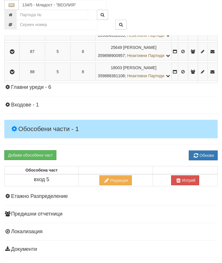
click at [13, 74] on icon "button" at bounding box center [12, 72] width 7 height 4
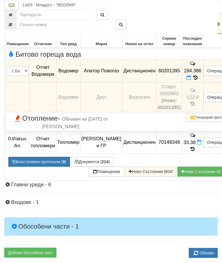
click at [198, 80] on icon at bounding box center [195, 77] width 6 height 5
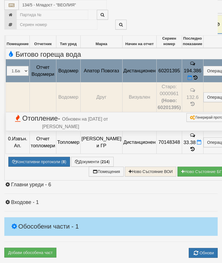
select select "10"
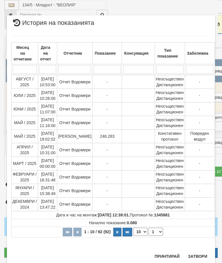
click at [156, 230] on select "1 2 3 4 5 6 7 8 9 10" at bounding box center [155, 231] width 14 height 8
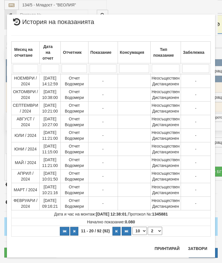
click at [157, 229] on select "1 2 3 4 5 6 7 8 9 10" at bounding box center [155, 230] width 14 height 8
select select "3"
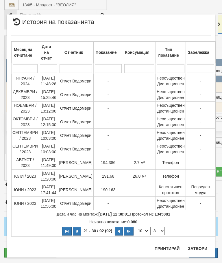
click at [199, 247] on button "Затвори" at bounding box center [197, 247] width 26 height 9
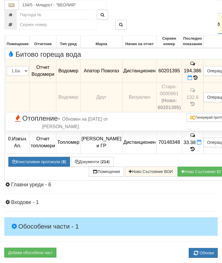
click at [15, 27] on icon "button" at bounding box center [12, 25] width 7 height 4
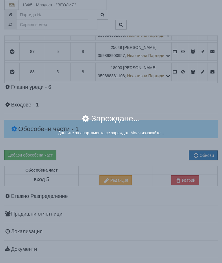
click at [182, 210] on div "× Зареждане... Данните за апартамента се зареждат. Моля изчакайте..." at bounding box center [111, 131] width 222 height 263
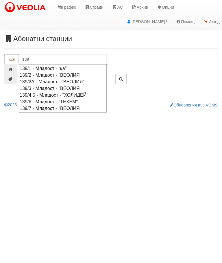
click at [83, 106] on div "139/7 - Младост - "ВЕОЛИЯ"" at bounding box center [63, 108] width 86 height 7
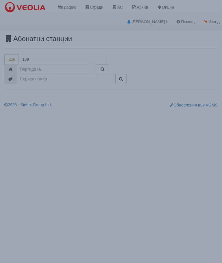
type input "139/7 - Младост - "ВЕОЛИЯ""
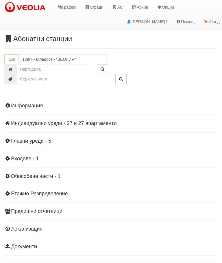
click at [57, 126] on div "Информация Параметри Брой Апартаменти: 27 Ползватели 07/2025 67 % 0 % 51" at bounding box center [110, 175] width 213 height 159
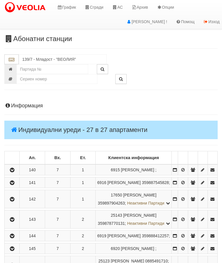
click at [13, 172] on icon "button" at bounding box center [12, 170] width 7 height 4
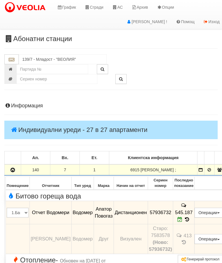
click at [13, 172] on button "button" at bounding box center [12, 169] width 14 height 9
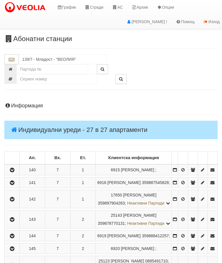
click at [17, 187] on button "button" at bounding box center [11, 182] width 13 height 9
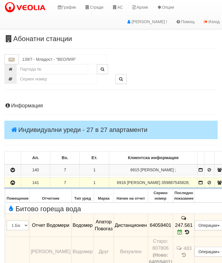
click at [18, 186] on button "button" at bounding box center [12, 182] width 14 height 9
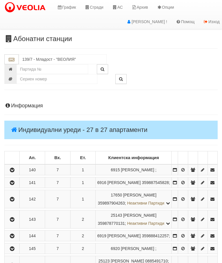
click at [15, 201] on icon "button" at bounding box center [12, 199] width 7 height 4
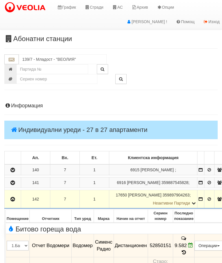
click at [11, 203] on button "button" at bounding box center [12, 198] width 14 height 9
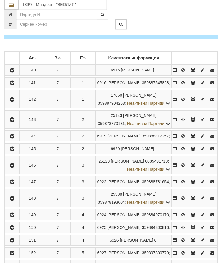
scroll to position [98, 0]
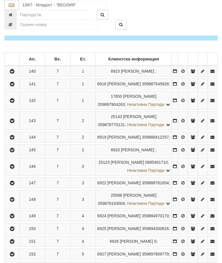
click at [15, 123] on icon "button" at bounding box center [12, 121] width 7 height 4
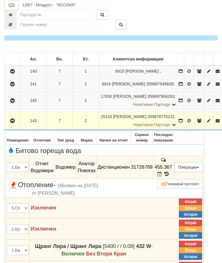
click at [12, 123] on icon "button" at bounding box center [12, 121] width 7 height 4
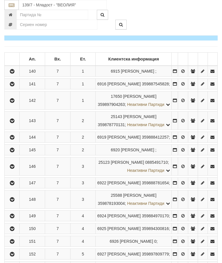
click at [7, 141] on button "button" at bounding box center [11, 137] width 13 height 9
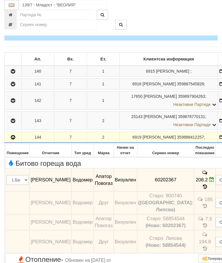
click at [12, 139] on icon "button" at bounding box center [13, 137] width 7 height 4
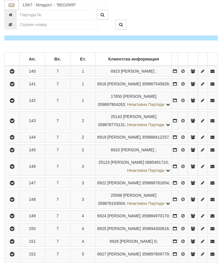
click at [14, 152] on icon "button" at bounding box center [12, 150] width 7 height 4
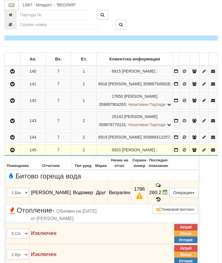
click at [15, 152] on icon "button" at bounding box center [12, 150] width 7 height 4
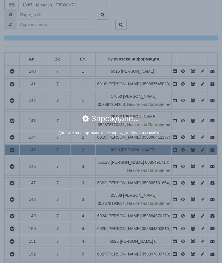
click at [197, 193] on div "× Зареждане... Данните за апартамента се зареждат. Моля изчакайте..." at bounding box center [111, 131] width 222 height 263
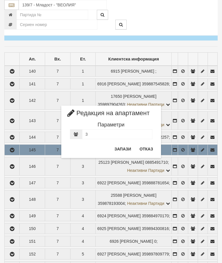
click at [148, 148] on button "Отказ" at bounding box center [146, 148] width 21 height 9
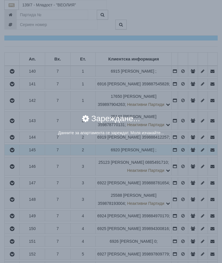
click at [185, 192] on div "× Зареждане... Данните за апартамента се зареждат. Моля изчакайте..." at bounding box center [111, 131] width 222 height 263
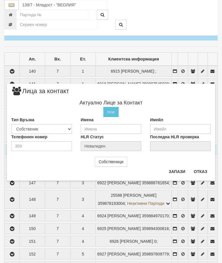
click at [203, 172] on button "Отказ" at bounding box center [200, 171] width 21 height 9
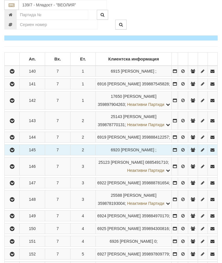
click at [11, 154] on button "button" at bounding box center [11, 149] width 13 height 9
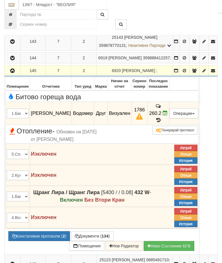
scroll to position [178, 0]
click at [169, 125] on td "260.2" at bounding box center [158, 113] width 22 height 23
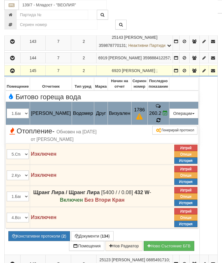
click at [161, 122] on icon at bounding box center [157, 120] width 5 height 5
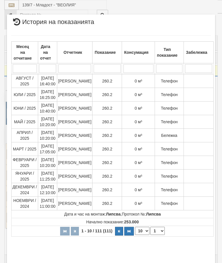
select select "10"
select select "1"
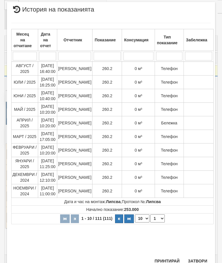
scroll to position [360, 0]
click at [197, 258] on button "Затвори" at bounding box center [197, 260] width 26 height 9
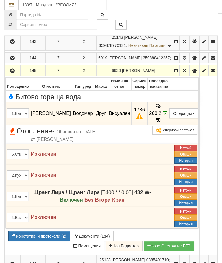
click at [12, 75] on button "button" at bounding box center [12, 70] width 14 height 9
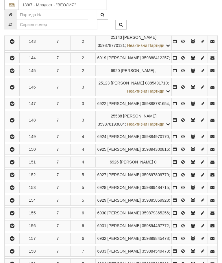
click at [11, 89] on icon "button" at bounding box center [12, 87] width 7 height 4
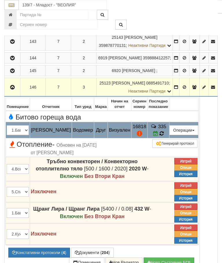
click at [168, 138] on td "335" at bounding box center [158, 130] width 22 height 16
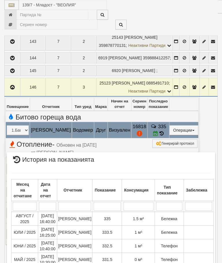
scroll to position [0, 0]
click at [193, 21] on div "× История на показанията Месец на отчитане Дата на отчет Отчетник Показание Кон…" at bounding box center [111, 222] width 217 height 444
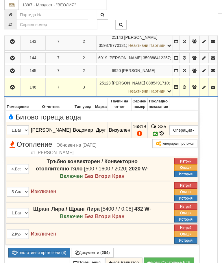
click at [13, 91] on button "button" at bounding box center [12, 87] width 14 height 9
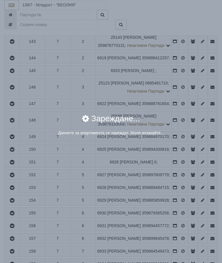
click at [184, 137] on div "Данните за апартамента се зареждат. Моля изчакайте..." at bounding box center [110, 133] width 199 height 7
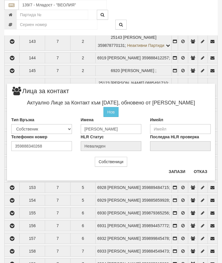
click at [202, 173] on button "Отказ" at bounding box center [200, 171] width 21 height 9
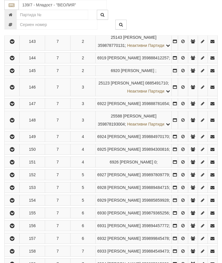
click at [12, 89] on icon "button" at bounding box center [12, 87] width 7 height 4
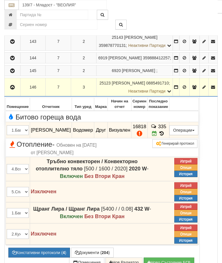
click at [44, 257] on button "Констативни протоколи ( 4 )" at bounding box center [39, 252] width 62 height 10
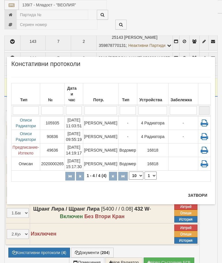
click at [198, 191] on button "Затвори" at bounding box center [197, 194] width 26 height 9
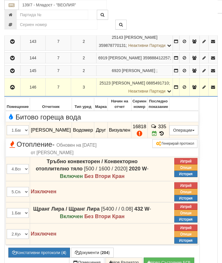
click at [169, 138] on td "335" at bounding box center [158, 130] width 22 height 16
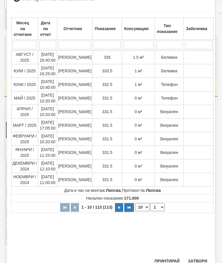
scroll to position [144, 0]
click at [196, 260] on button "Затвори" at bounding box center [197, 260] width 26 height 9
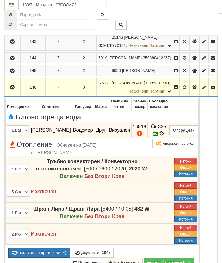
click at [0, 0] on button "Редакция / Протокол" at bounding box center [0, 0] width 0 height 0
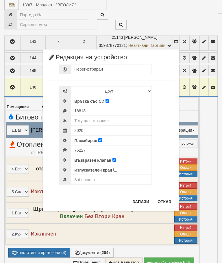
click at [202, 19] on div "× Редакция на устройство Нерегистриран Избери Марка и модел Апатор Повогаз Друг…" at bounding box center [111, 105] width 217 height 210
click at [165, 201] on button "Отказ" at bounding box center [164, 201] width 21 height 9
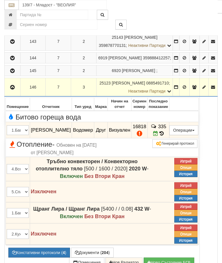
click at [14, 89] on icon "button" at bounding box center [12, 87] width 7 height 4
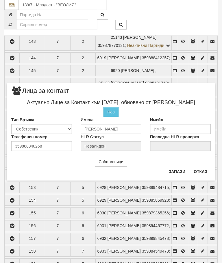
click at [197, 172] on button "Отказ" at bounding box center [200, 171] width 21 height 9
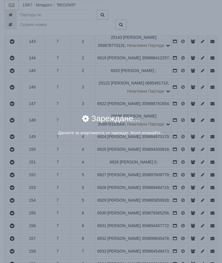
click at [184, 135] on div "Данните за апартамента се зареждат. Моля изчакайте..." at bounding box center [110, 133] width 199 height 6
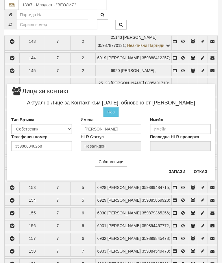
click at [198, 172] on button "Отказ" at bounding box center [200, 171] width 21 height 9
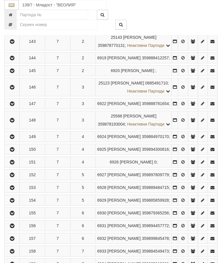
click at [16, 122] on icon "button" at bounding box center [12, 120] width 7 height 4
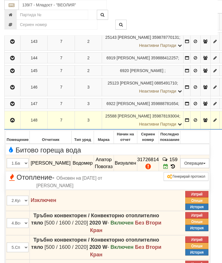
click at [180, 171] on td "159" at bounding box center [169, 163] width 21 height 16
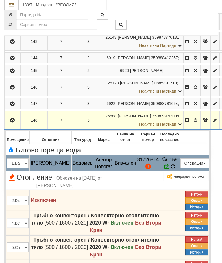
click at [179, 171] on td "159" at bounding box center [169, 163] width 21 height 16
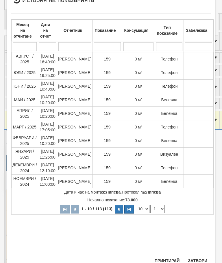
scroll to position [181, 0]
click at [198, 259] on button "Затвори" at bounding box center [197, 260] width 26 height 9
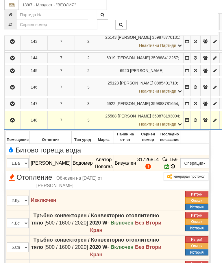
click at [9, 124] on button "button" at bounding box center [12, 120] width 14 height 9
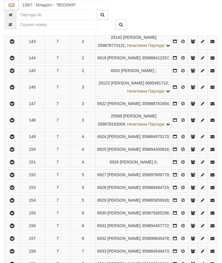
click at [14, 139] on icon "button" at bounding box center [12, 137] width 7 height 4
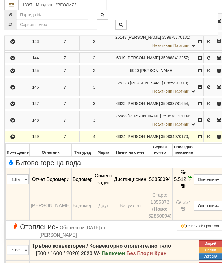
click at [14, 139] on icon "button" at bounding box center [12, 137] width 7 height 4
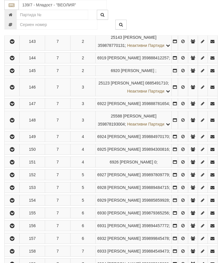
click at [15, 153] on button "button" at bounding box center [11, 149] width 13 height 9
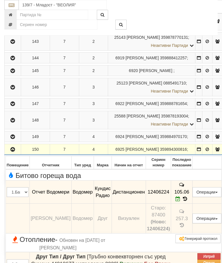
click at [12, 153] on button "button" at bounding box center [12, 149] width 14 height 9
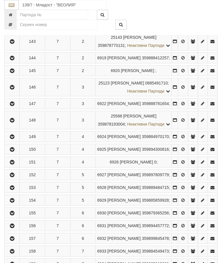
click at [13, 164] on icon "button" at bounding box center [12, 162] width 7 height 4
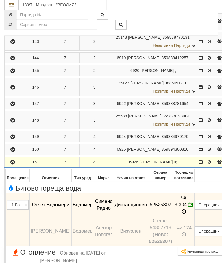
click at [12, 164] on icon "button" at bounding box center [12, 162] width 7 height 4
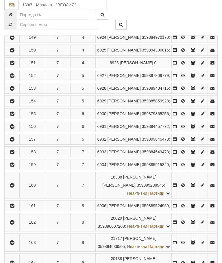
scroll to position [277, 0]
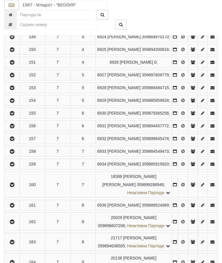
click at [12, 77] on icon "button" at bounding box center [12, 75] width 7 height 4
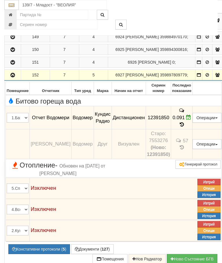
click at [14, 77] on icon "button" at bounding box center [12, 75] width 7 height 4
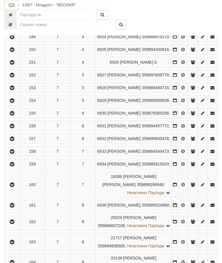
click at [18, 92] on button "button" at bounding box center [11, 87] width 13 height 9
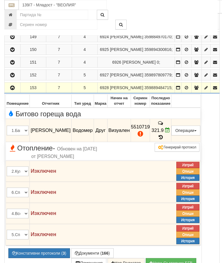
click at [164, 139] on icon at bounding box center [160, 137] width 6 height 5
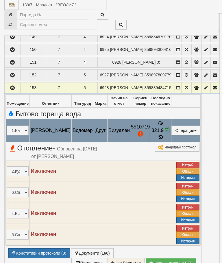
select select "10"
select select "1"
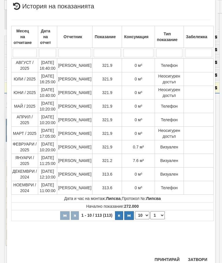
scroll to position [335, 0]
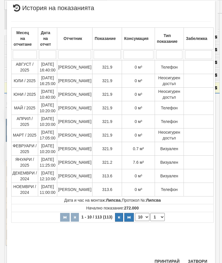
click at [196, 259] on button "Затвори" at bounding box center [197, 260] width 26 height 9
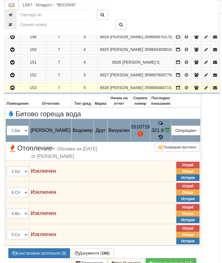
click at [0, 0] on button "Редакция / Протокол" at bounding box center [0, 0] width 0 height 0
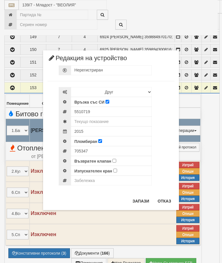
click at [207, 20] on div "× Редакция на устройство Нерегистриран Избери Марка и модел Апатор Повогаз Друг…" at bounding box center [111, 105] width 217 height 210
click at [168, 197] on button "Отказ" at bounding box center [164, 200] width 21 height 9
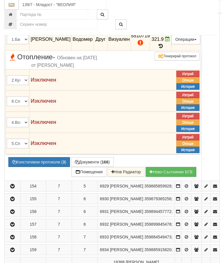
scroll to position [381, 0]
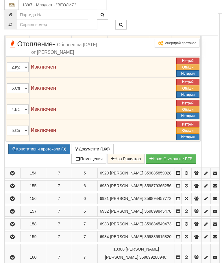
click at [43, 154] on button "Констативни протоколи ( 3 )" at bounding box center [39, 149] width 62 height 10
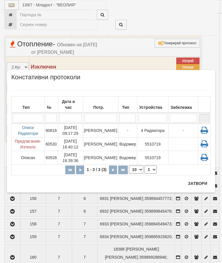
click at [203, 186] on button "Затвори" at bounding box center [197, 182] width 26 height 9
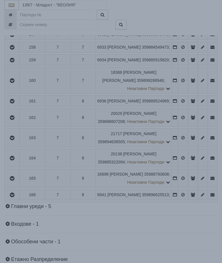
click at [183, 88] on div "× Зареждане... Данните за апартамента се зареждат. Моля изчакайте..." at bounding box center [111, 72] width 217 height 145
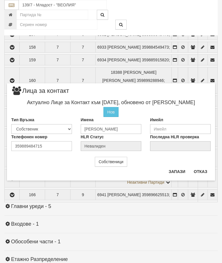
click at [204, 170] on button "Отказ" at bounding box center [200, 171] width 21 height 9
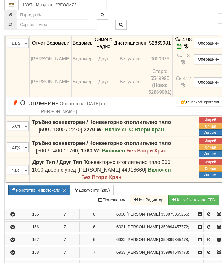
scroll to position [375, 0]
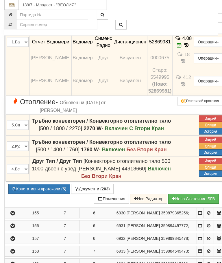
click at [15, 5] on icon "button" at bounding box center [12, 3] width 7 height 4
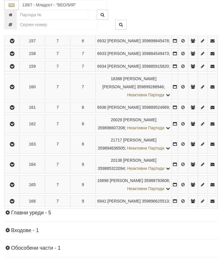
click at [11, 20] on button "button" at bounding box center [11, 15] width 13 height 9
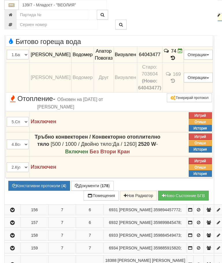
click at [14, 18] on icon "button" at bounding box center [12, 16] width 7 height 4
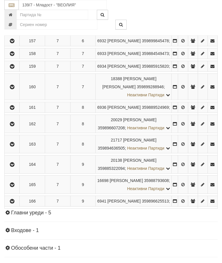
click at [16, 32] on button "button" at bounding box center [11, 28] width 13 height 9
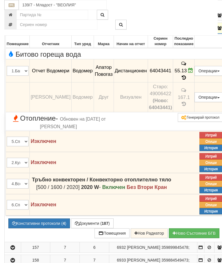
click at [12, 30] on icon "button" at bounding box center [12, 28] width 7 height 4
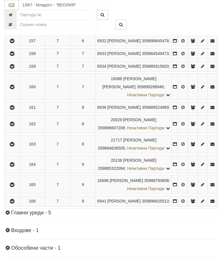
click at [15, 43] on icon "button" at bounding box center [12, 41] width 7 height 4
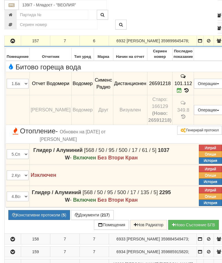
click at [15, 43] on icon "button" at bounding box center [12, 41] width 7 height 4
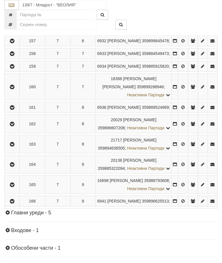
click at [16, 56] on icon "button" at bounding box center [12, 54] width 7 height 4
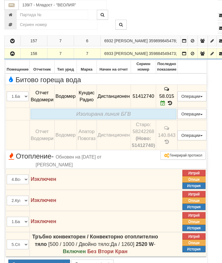
click at [15, 56] on icon "button" at bounding box center [12, 54] width 7 height 4
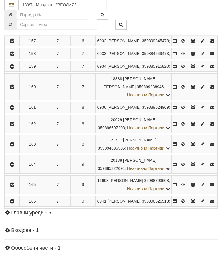
click at [14, 68] on icon "button" at bounding box center [12, 66] width 7 height 4
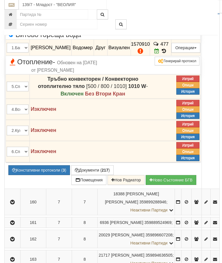
scroll to position [433, 0]
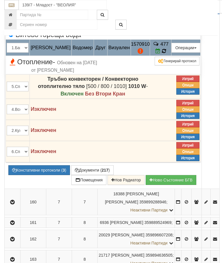
click at [167, 54] on icon at bounding box center [164, 50] width 6 height 5
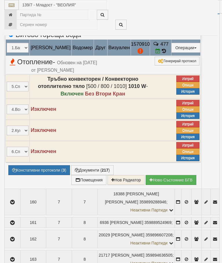
select select "10"
select select "1"
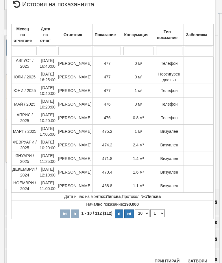
scroll to position [266, 0]
click at [208, 258] on button "Затвори" at bounding box center [197, 260] width 26 height 9
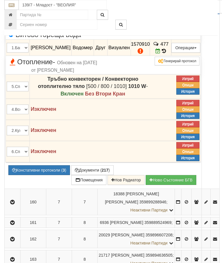
click at [11, 11] on icon "button" at bounding box center [12, 9] width 7 height 4
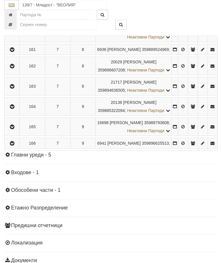
click at [13, 31] on icon "button" at bounding box center [12, 29] width 7 height 4
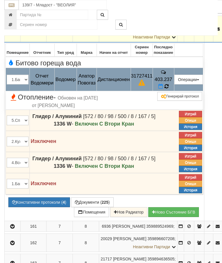
click at [169, 89] on icon at bounding box center [166, 86] width 6 height 6
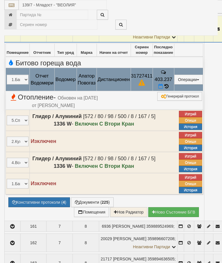
select select "10"
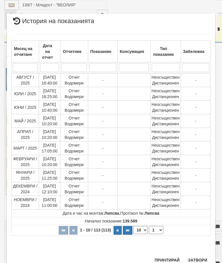
scroll to position [582, 0]
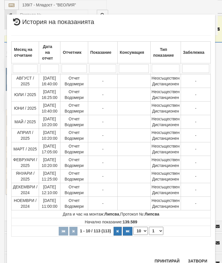
click at [158, 228] on select "1 2 3 4 5 6 7 8 9 10 11 12" at bounding box center [156, 230] width 14 height 8
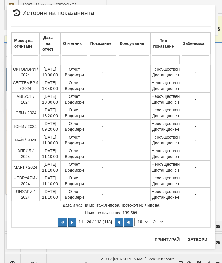
scroll to position [0, 0]
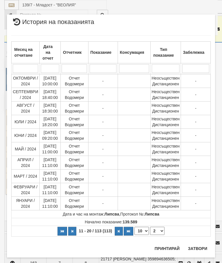
click at [158, 232] on select "1 2 3 4 5 6 7 8 9 10 11 12" at bounding box center [157, 230] width 14 height 8
select select "3"
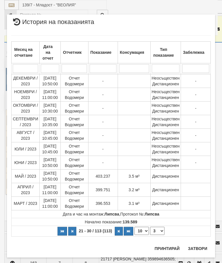
click at [196, 250] on button "Затвори" at bounding box center [197, 247] width 26 height 9
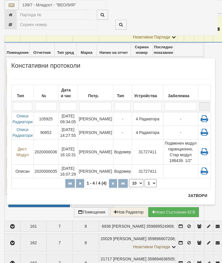
click at [116, 126] on td "-" at bounding box center [122, 132] width 19 height 14
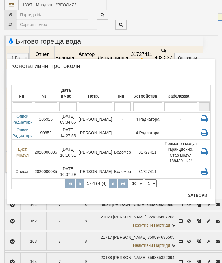
click at [200, 196] on button "Затвори" at bounding box center [197, 194] width 26 height 9
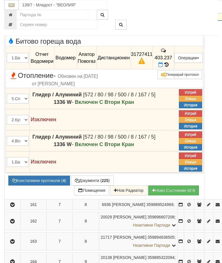
click at [12, 10] on icon "button" at bounding box center [12, 7] width 7 height 4
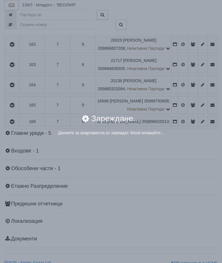
click at [184, 159] on div "× Зареждане... Данните за апартамента се зареждат. Моля изчакайте..." at bounding box center [111, 131] width 222 height 263
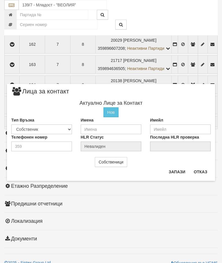
click at [200, 172] on button "Отказ" at bounding box center [200, 171] width 21 height 9
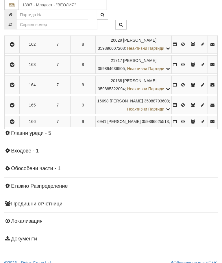
click at [14, 30] on icon "button" at bounding box center [12, 28] width 7 height 4
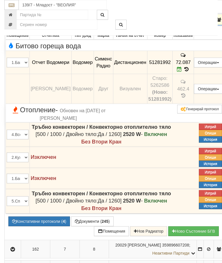
click at [12, 22] on icon "button" at bounding box center [12, 20] width 7 height 4
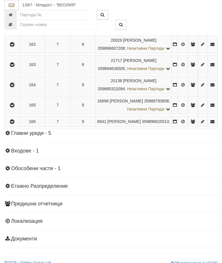
click at [15, 46] on icon "button" at bounding box center [12, 44] width 7 height 4
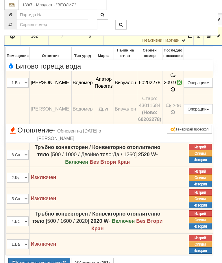
click at [12, 38] on icon "button" at bounding box center [12, 36] width 7 height 4
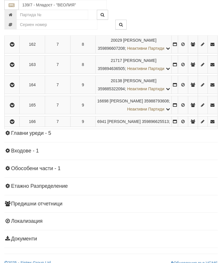
click at [16, 67] on icon "button" at bounding box center [12, 65] width 7 height 4
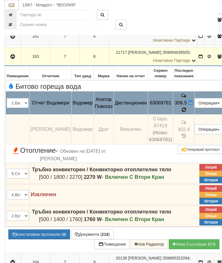
click at [186, 112] on icon at bounding box center [183, 109] width 5 height 5
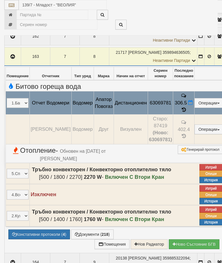
select select "10"
select select "1"
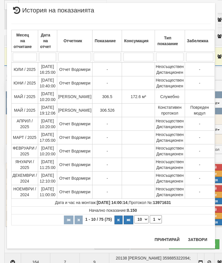
scroll to position [463, 0]
click at [195, 240] on button "Затвори" at bounding box center [197, 239] width 26 height 9
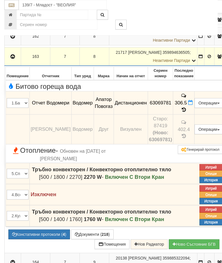
click at [15, 59] on icon "button" at bounding box center [12, 57] width 7 height 4
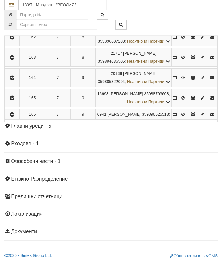
scroll to position [558, 0]
click at [15, 80] on icon "button" at bounding box center [12, 78] width 7 height 4
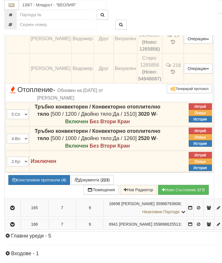
click at [44, 185] on button "Констативни протоколи ( 4 )" at bounding box center [39, 180] width 62 height 10
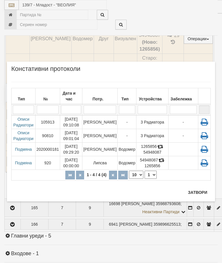
click at [103, 126] on td "Слави Славов" at bounding box center [99, 122] width 35 height 14
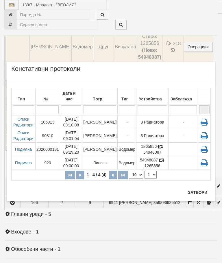
click at [201, 189] on button "Затвори" at bounding box center [197, 191] width 26 height 9
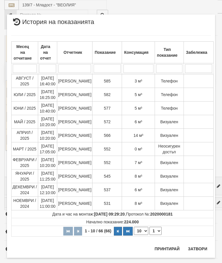
click at [198, 245] on button "Затвори" at bounding box center [197, 248] width 26 height 9
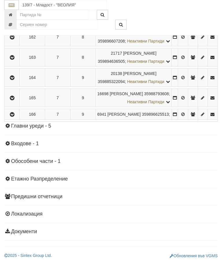
scroll to position [555, 0]
click at [16, 100] on icon "button" at bounding box center [12, 98] width 7 height 4
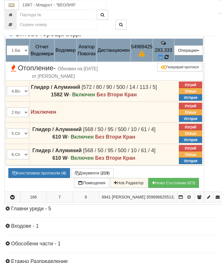
click at [169, 60] on icon at bounding box center [166, 56] width 6 height 5
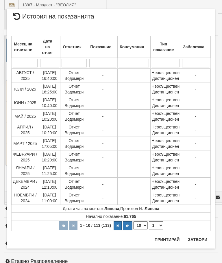
scroll to position [832, 0]
click at [159, 228] on select "1 2 3 4 5 6 7 8 9 10 11 12" at bounding box center [156, 225] width 14 height 8
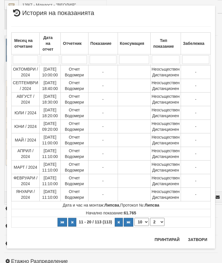
scroll to position [0, 0]
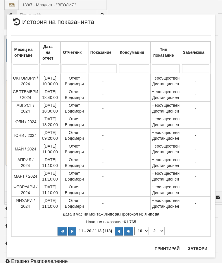
click at [158, 231] on select "1 2 3 4 5 6 7 8 9 10 11 12" at bounding box center [157, 230] width 14 height 8
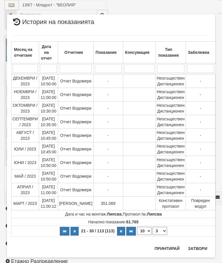
click at [159, 229] on select "1 2 3 4 5 6 7 8 9 10 11 12" at bounding box center [159, 230] width 14 height 8
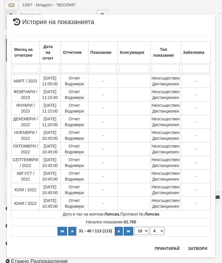
click at [156, 232] on select "1 2 3 4 5 6 7 8 9 10 11 12" at bounding box center [157, 230] width 14 height 8
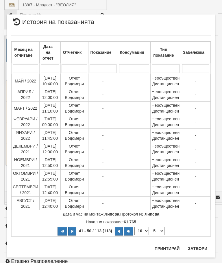
click at [159, 230] on select "1 2 3 4 5 6 7 8 9 10 11 12" at bounding box center [157, 230] width 14 height 8
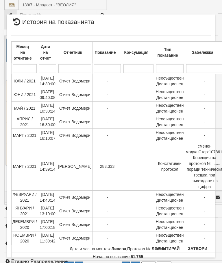
select select "6"
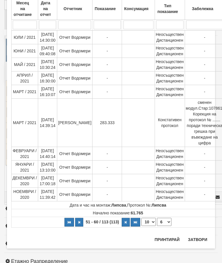
scroll to position [44, 0]
click at [200, 235] on button "Затвори" at bounding box center [197, 239] width 26 height 9
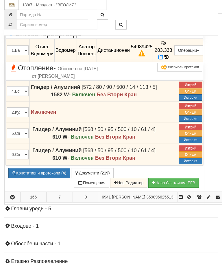
click at [37, 178] on button "Констативни протоколи ( 4 )" at bounding box center [39, 173] width 62 height 10
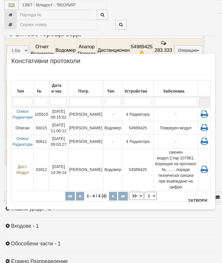
click at [82, 129] on td "[PERSON_NAME]" at bounding box center [85, 128] width 35 height 14
click at [194, 199] on button "Затвори" at bounding box center [197, 200] width 26 height 9
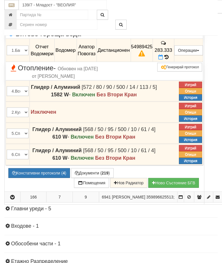
click at [13, 6] on icon "button" at bounding box center [12, 4] width 7 height 4
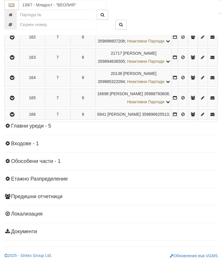
scroll to position [552, 0]
click at [14, 80] on icon "button" at bounding box center [12, 78] width 7 height 4
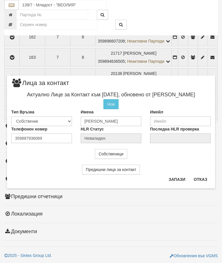
click at [198, 180] on button "Отказ" at bounding box center [200, 178] width 21 height 9
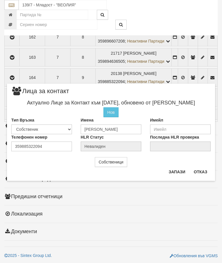
click at [202, 167] on button "Отказ" at bounding box center [200, 171] width 21 height 9
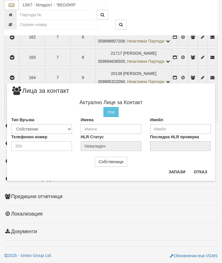
click at [203, 170] on button "Отказ" at bounding box center [200, 171] width 21 height 9
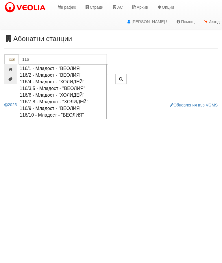
click at [68, 86] on div "116/3,5 - Младост - "ВЕОЛИЯ"" at bounding box center [63, 88] width 86 height 7
type input "116/3,5 - Младост - "ВЕОЛИЯ""
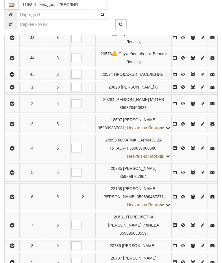
scroll to position [388, 0]
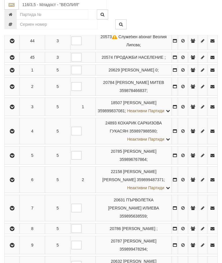
click at [14, 109] on icon "button" at bounding box center [12, 107] width 7 height 4
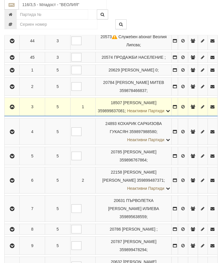
scroll to position [388, 0]
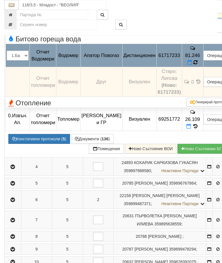
click at [197, 65] on span at bounding box center [195, 61] width 4 height 5
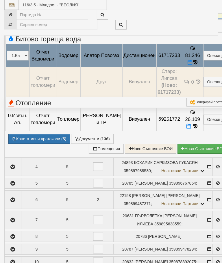
select select "10"
select select "1"
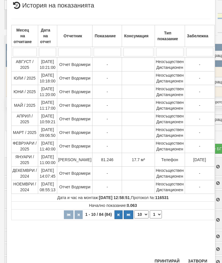
scroll to position [207, 0]
click at [199, 259] on button "Затвори" at bounding box center [197, 260] width 26 height 9
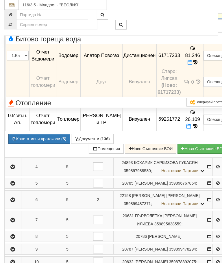
click at [92, 144] on button "Документи ( 136 )" at bounding box center [92, 139] width 42 height 10
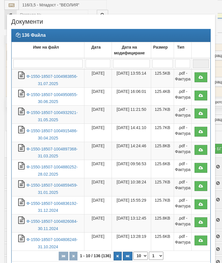
click at [60, 77] on link "Ф-1550-18507-1004983856-31.07.2025" at bounding box center [51, 80] width 51 height 12
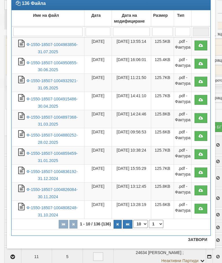
scroll to position [32, 0]
click at [198, 236] on button "Затвори" at bounding box center [197, 239] width 26 height 9
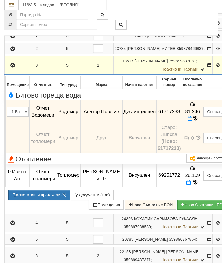
scroll to position [330, 0]
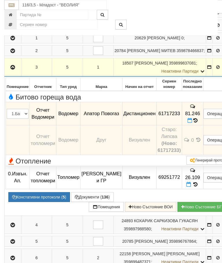
click at [11, 71] on button "button" at bounding box center [12, 67] width 15 height 9
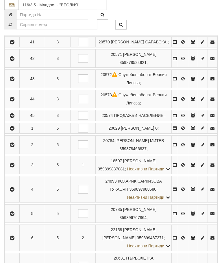
click at [16, 147] on icon "button" at bounding box center [12, 145] width 7 height 4
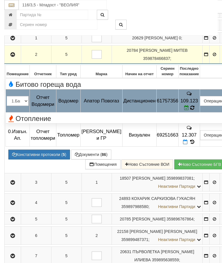
click at [194, 110] on icon at bounding box center [192, 107] width 5 height 5
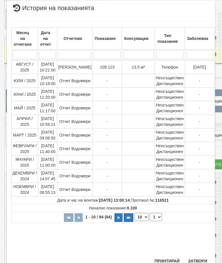
scroll to position [242, 0]
click at [197, 261] on button "Затвори" at bounding box center [197, 260] width 26 height 9
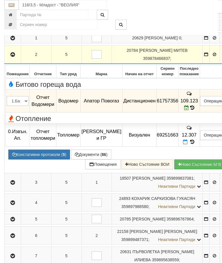
click at [14, 57] on icon "button" at bounding box center [12, 55] width 7 height 4
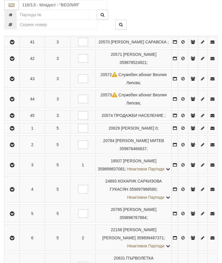
click at [18, 193] on button "button" at bounding box center [11, 189] width 13 height 9
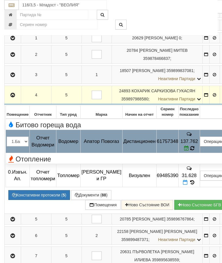
click at [194, 150] on icon at bounding box center [192, 148] width 4 height 5
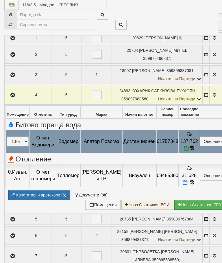
select select "10"
select select "1"
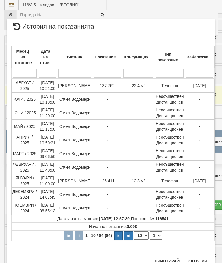
scroll to position [457, 0]
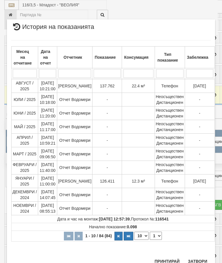
click at [198, 256] on button "Затвори" at bounding box center [197, 260] width 26 height 9
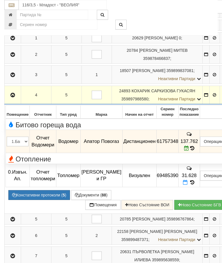
click at [11, 97] on icon "button" at bounding box center [12, 95] width 7 height 4
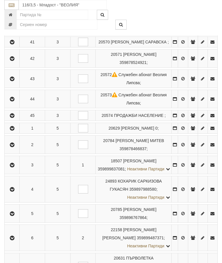
click at [15, 167] on icon "button" at bounding box center [12, 165] width 7 height 4
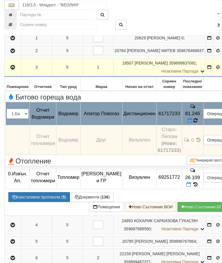
click at [198, 123] on icon at bounding box center [195, 120] width 4 height 5
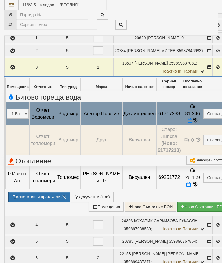
select select "10"
select select "1"
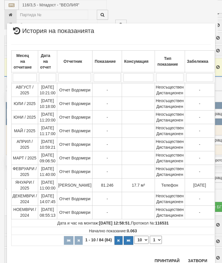
scroll to position [502, 0]
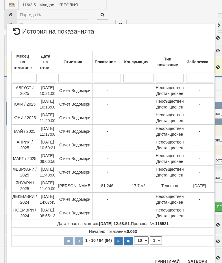
click at [196, 258] on button "Затвори" at bounding box center [197, 260] width 26 height 9
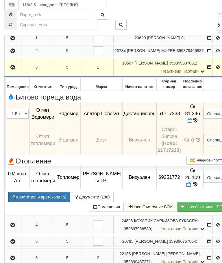
click at [192, 123] on icon at bounding box center [189, 120] width 5 height 5
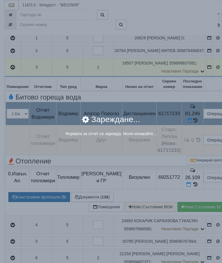
select select "8ac75930-9bfd-e511-80be-8d5a1dced85a"
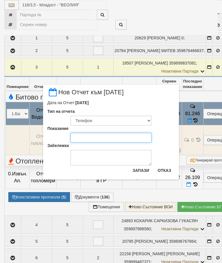
click at [94, 137] on input "Показание" at bounding box center [110, 138] width 81 height 10
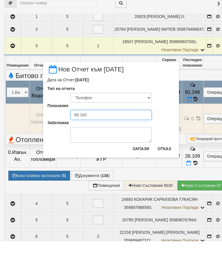
type input "89.163"
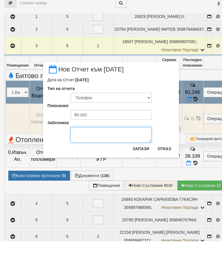
click at [85, 148] on textarea "Забележка" at bounding box center [110, 156] width 81 height 16
type textarea "[DATE] снимка"
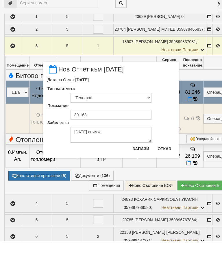
click at [141, 165] on button "Запази" at bounding box center [141, 169] width 24 height 9
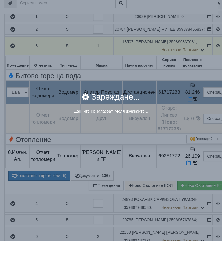
scroll to position [351, 0]
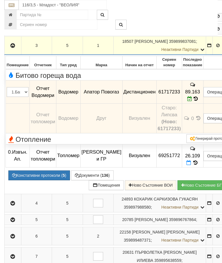
click at [16, 48] on icon "button" at bounding box center [12, 46] width 7 height 4
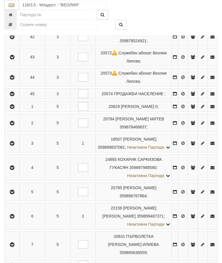
click at [12, 125] on icon "button" at bounding box center [12, 123] width 7 height 4
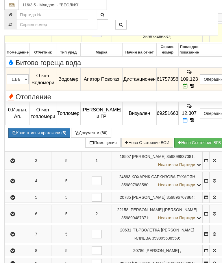
click at [196, 88] on icon at bounding box center [192, 85] width 6 height 5
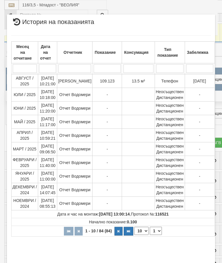
select select "10"
select select "1"
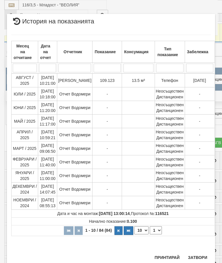
scroll to position [444, 0]
click at [196, 256] on button "Затвори" at bounding box center [197, 256] width 26 height 9
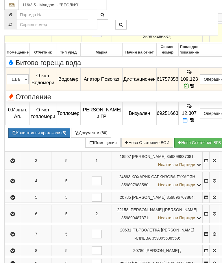
click at [12, 35] on icon "button" at bounding box center [12, 33] width 7 height 4
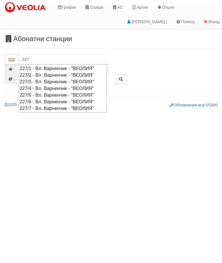
click at [77, 67] on div "227/1 - Вл. Варненчик - "ВЕОЛИЯ"" at bounding box center [63, 68] width 86 height 7
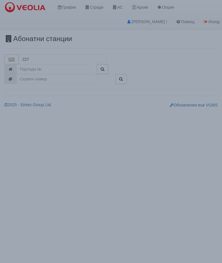
type input "227/1 - Вл. Варненчик - "ВЕОЛИЯ""
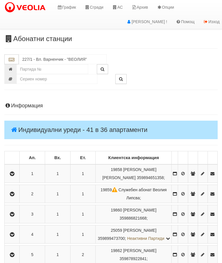
click at [16, 169] on button "button" at bounding box center [11, 173] width 13 height 9
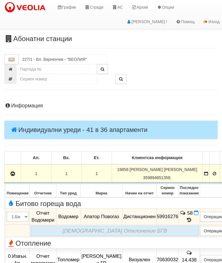
click at [200, 217] on td "58" at bounding box center [188, 216] width 21 height 16
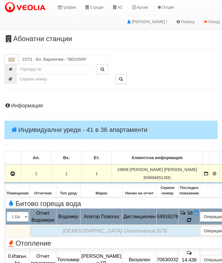
click at [192, 220] on icon at bounding box center [189, 219] width 6 height 5
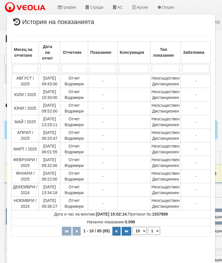
click at [154, 233] on select "1 2 3 4 5 6 7 8 9" at bounding box center [154, 230] width 12 height 8
select select "2"
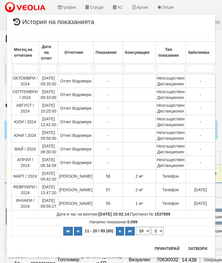
click at [196, 246] on button "Затвори" at bounding box center [197, 247] width 26 height 9
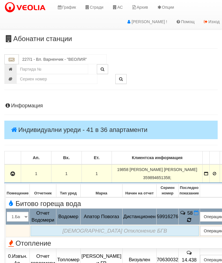
click at [192, 221] on icon at bounding box center [188, 219] width 5 height 5
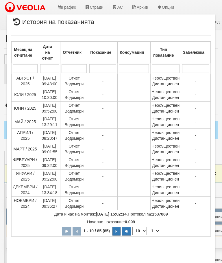
select select "10"
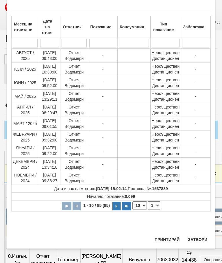
scroll to position [394, 0]
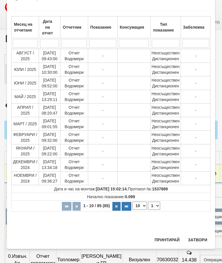
click at [159, 200] on td "Начално показание: 0.099" at bounding box center [111, 197] width 199 height 8
click at [155, 203] on select "1 2 3 4 5 6 7 8 9" at bounding box center [154, 205] width 12 height 8
select select "2"
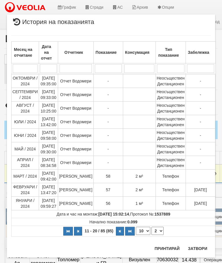
scroll to position [0, 0]
click at [197, 248] on button "Затвори" at bounding box center [197, 247] width 26 height 9
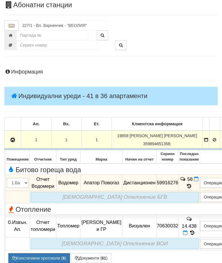
scroll to position [34, 0]
click at [94, 253] on button "Документи ( 61 )" at bounding box center [91, 258] width 40 height 10
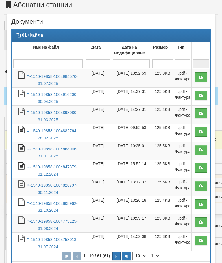
click at [64, 78] on link "Ф-1540-19858-1004984570-31.07.2025" at bounding box center [51, 80] width 51 height 12
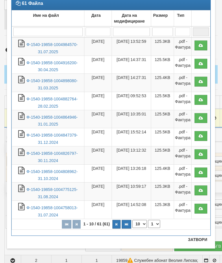
scroll to position [32, 0]
click at [196, 241] on button "Затвори" at bounding box center [197, 239] width 26 height 9
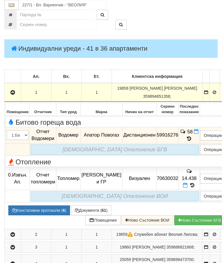
scroll to position [619, 0]
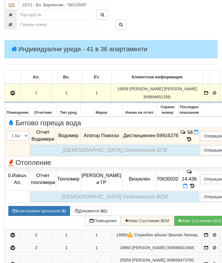
click at [198, 131] on icon at bounding box center [196, 131] width 5 height 5
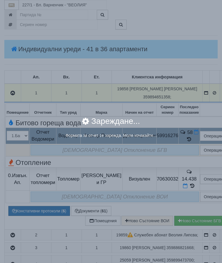
select select "8ac75930-9bfd-e511-80be-8d5a1dced85a"
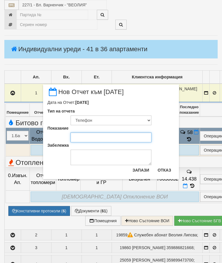
click at [85, 138] on input "Показание" at bounding box center [110, 137] width 81 height 10
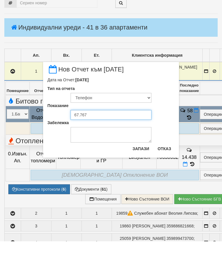
type input "67.767"
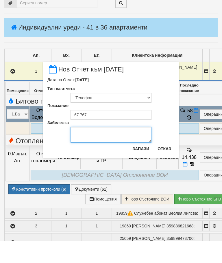
click at [90, 148] on textarea "Забележка" at bounding box center [110, 156] width 81 height 16
type textarea "11.09.2025"
click at [145, 165] on button "Запази" at bounding box center [141, 169] width 24 height 9
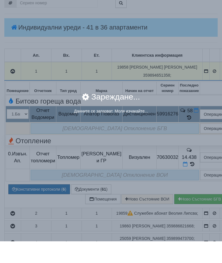
scroll to position [641, 0]
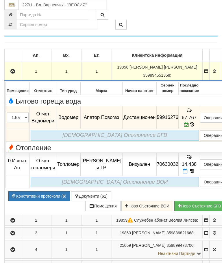
click at [17, 67] on button "button" at bounding box center [12, 71] width 14 height 9
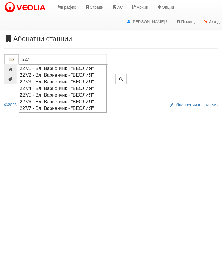
click at [72, 66] on div "227/1 - Вл. Варненчик - "ВЕОЛИЯ"" at bounding box center [63, 68] width 86 height 7
type input "227/1 - Вл. Варненчик - "ВЕОЛИЯ""
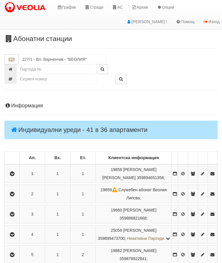
click at [16, 170] on button "button" at bounding box center [11, 173] width 13 height 9
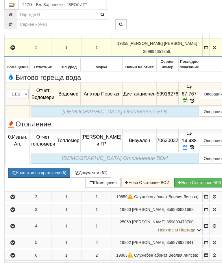
scroll to position [126, 0]
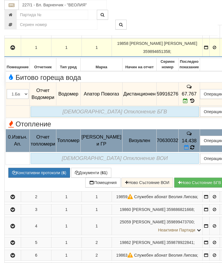
click at [194, 145] on icon at bounding box center [192, 147] width 4 height 5
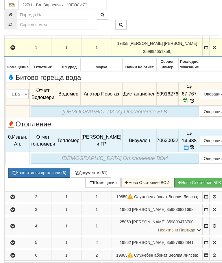
click at [91, 168] on button "Документи ( 61 )" at bounding box center [91, 173] width 40 height 10
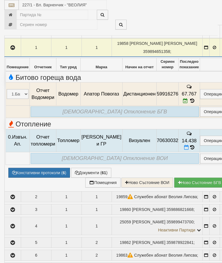
select select "10"
select select "1"
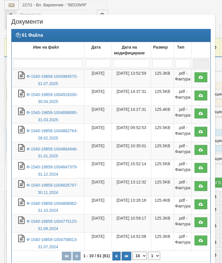
click at [56, 77] on link "Ф-1540-19858-1004984570-31.07.2025" at bounding box center [51, 80] width 51 height 12
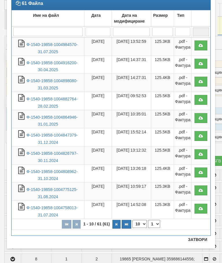
scroll to position [32, 0]
click at [196, 243] on button "Затвори" at bounding box center [197, 239] width 26 height 9
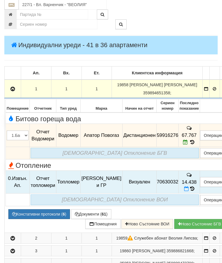
click at [16, 87] on icon "button" at bounding box center [12, 89] width 7 height 4
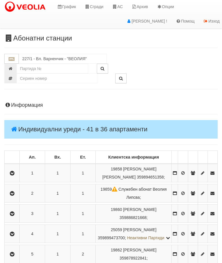
scroll to position [0, 0]
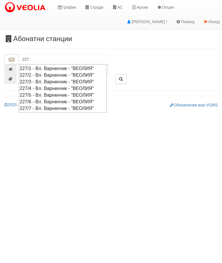
click at [56, 75] on div "227/2 - Вл. Варненчик - "ВЕОЛИЯ"" at bounding box center [63, 75] width 86 height 7
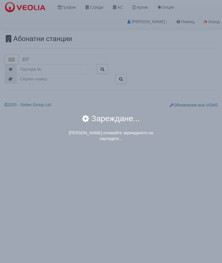
type input "227/2 - Вл. Варненчик - "ВЕОЛИЯ""
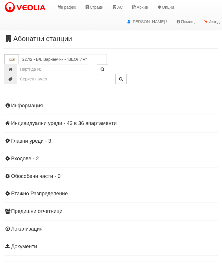
click at [71, 118] on div "Информация Параметри Брой Апартаменти: 36 Ползватели 07/2025 56 % 0 % 36" at bounding box center [110, 175] width 213 height 159
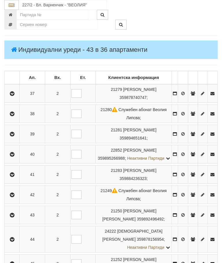
scroll to position [119, 0]
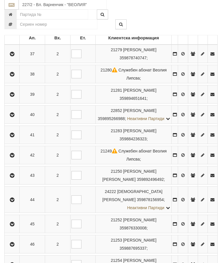
click at [13, 117] on icon "button" at bounding box center [12, 115] width 7 height 4
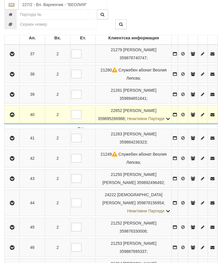
scroll to position [120, 0]
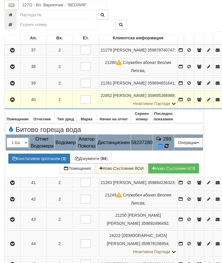
click at [170, 149] on icon at bounding box center [166, 146] width 6 height 6
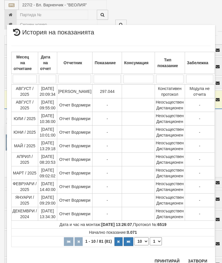
scroll to position [489, 0]
click at [155, 242] on select "1 2 3 4 5 6 7 8 9" at bounding box center [156, 241] width 12 height 8
select select "2"
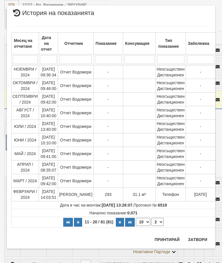
scroll to position [0, 0]
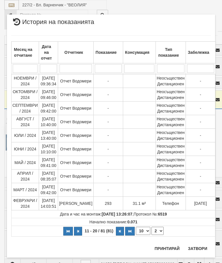
click at [200, 244] on button "Затвори" at bounding box center [197, 247] width 26 height 9
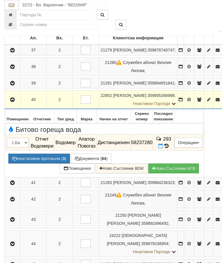
click at [88, 162] on button "Документи ( 84 )" at bounding box center [91, 158] width 40 height 10
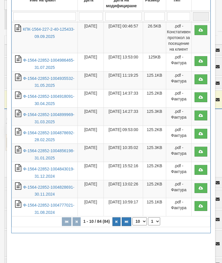
scroll to position [46, 0]
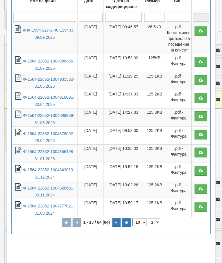
click at [195, 262] on button "Затвори" at bounding box center [197, 267] width 26 height 9
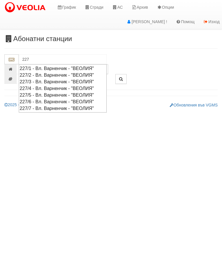
click at [67, 85] on div "227/4 - Вл. Варненчик - "ВЕОЛИЯ"" at bounding box center [63, 88] width 86 height 7
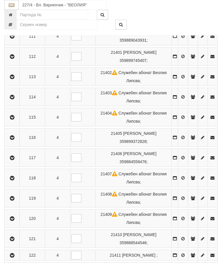
scroll to position [178, 0]
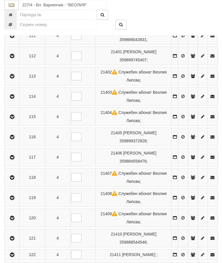
click at [13, 155] on icon "button" at bounding box center [12, 157] width 7 height 4
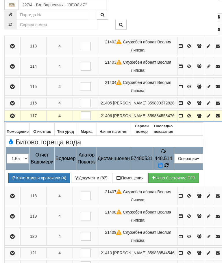
click at [168, 168] on icon at bounding box center [166, 165] width 4 height 5
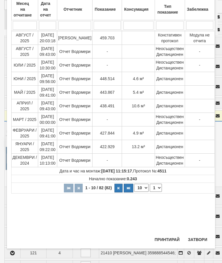
scroll to position [149, 0]
click at [200, 237] on button "Затвори" at bounding box center [197, 239] width 26 height 9
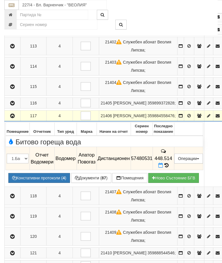
click at [13, 118] on icon "button" at bounding box center [12, 116] width 7 height 4
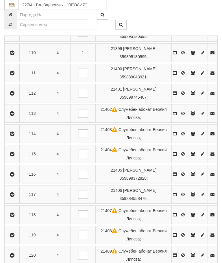
scroll to position [681, 0]
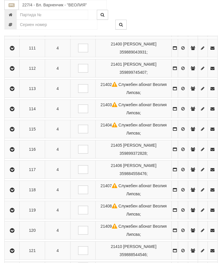
click at [16, 168] on icon "button" at bounding box center [12, 170] width 7 height 4
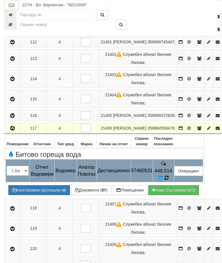
click at [168, 180] on icon at bounding box center [166, 177] width 4 height 5
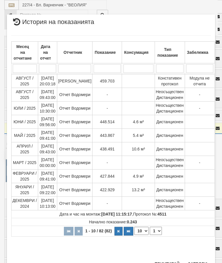
click at [195, 262] on button "Затвори" at bounding box center [197, 263] width 26 height 9
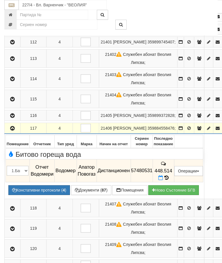
click at [11, 130] on icon "button" at bounding box center [12, 128] width 7 height 4
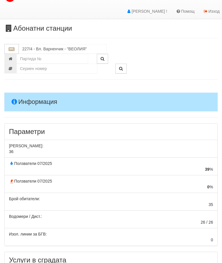
scroll to position [0, 0]
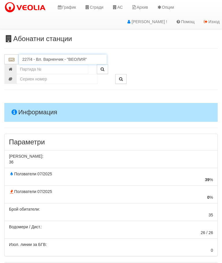
click at [67, 56] on input "227/4 - Вл. Варненчик - "ВЕОЛИЯ"" at bounding box center [63, 59] width 88 height 10
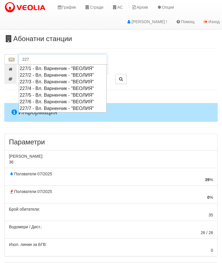
click at [86, 105] on div "227/7 - Вл. Варненчик - "ВЕОЛИЯ"" at bounding box center [63, 108] width 86 height 7
type input "227/7 - Вл. Варненчик - "ВЕОЛИЯ""
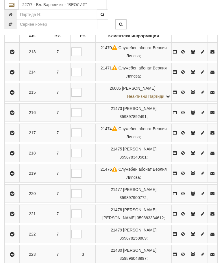
scroll to position [116, 0]
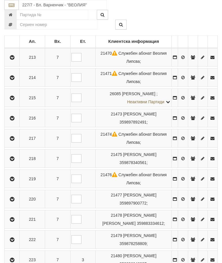
click at [11, 197] on icon "button" at bounding box center [12, 199] width 7 height 4
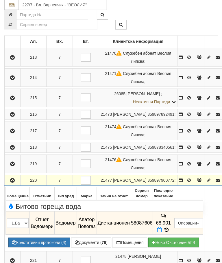
click at [170, 227] on icon at bounding box center [166, 229] width 6 height 5
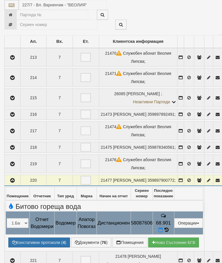
select select "10"
select select "1"
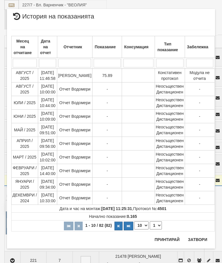
scroll to position [575, 0]
click at [197, 238] on button "Затвори" at bounding box center [197, 239] width 26 height 9
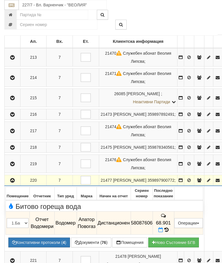
click at [11, 178] on icon "button" at bounding box center [12, 180] width 7 height 4
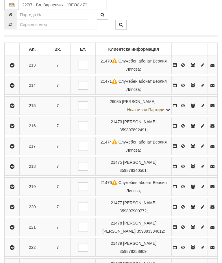
scroll to position [0, 0]
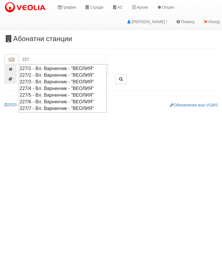
click at [68, 68] on div "227/1 - Вл. Варненчик - "ВЕОЛИЯ"" at bounding box center [63, 68] width 86 height 7
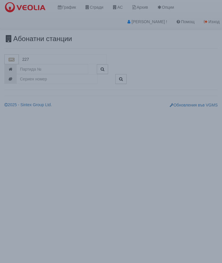
type input "227/1 - Вл. Варненчик - "ВЕОЛИЯ""
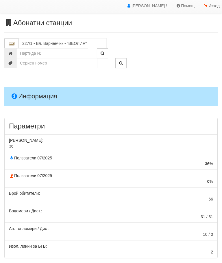
scroll to position [65, 0]
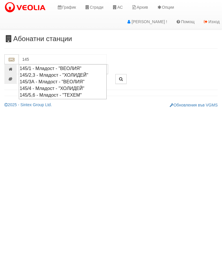
click at [69, 67] on div "145/1 - Младост - "ВЕОЛИЯ"" at bounding box center [63, 68] width 86 height 7
type input "145/1 - Младост - "ВЕОЛИЯ""
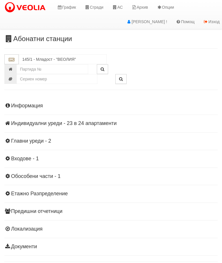
click at [63, 119] on div "Информация Параметри Брой Апартаменти: 24 Ползватели 07/2025 42 % 0 % 30" at bounding box center [110, 175] width 213 height 159
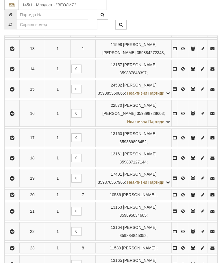
scroll to position [378, 0]
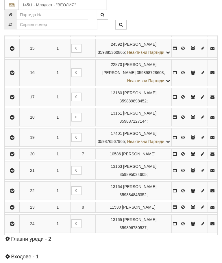
click at [13, 139] on icon "button" at bounding box center [12, 137] width 7 height 4
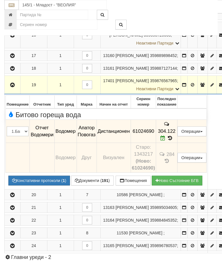
click at [173, 140] on icon at bounding box center [170, 137] width 6 height 5
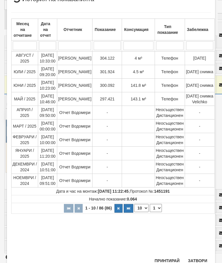
scroll to position [224, 0]
